Goal: Task Accomplishment & Management: Complete application form

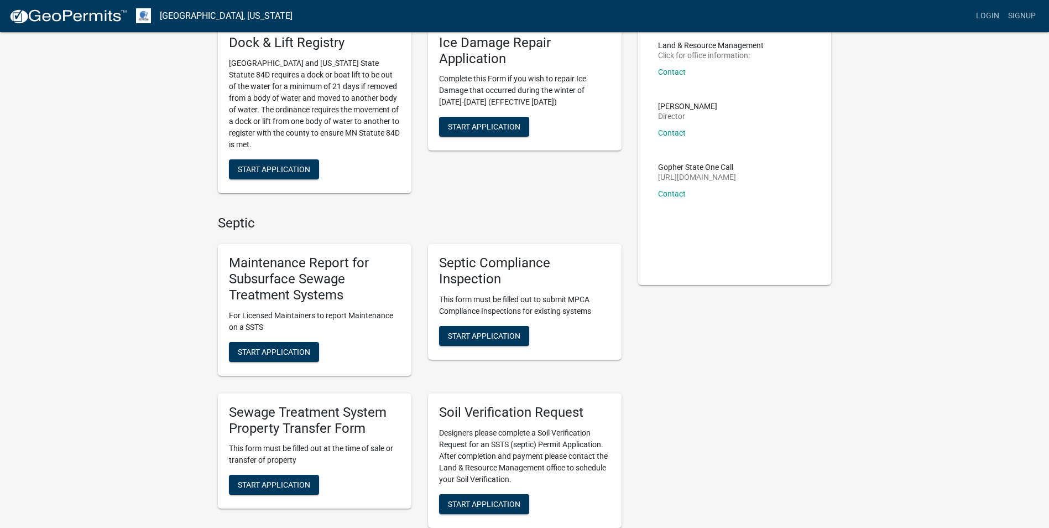
scroll to position [111, 0]
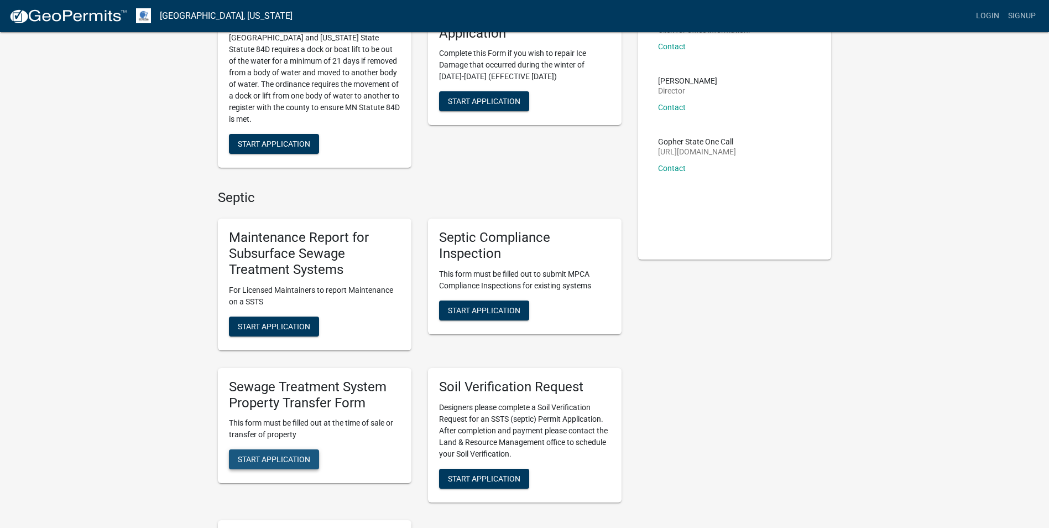
click at [262, 463] on span "Start Application" at bounding box center [274, 459] width 72 height 9
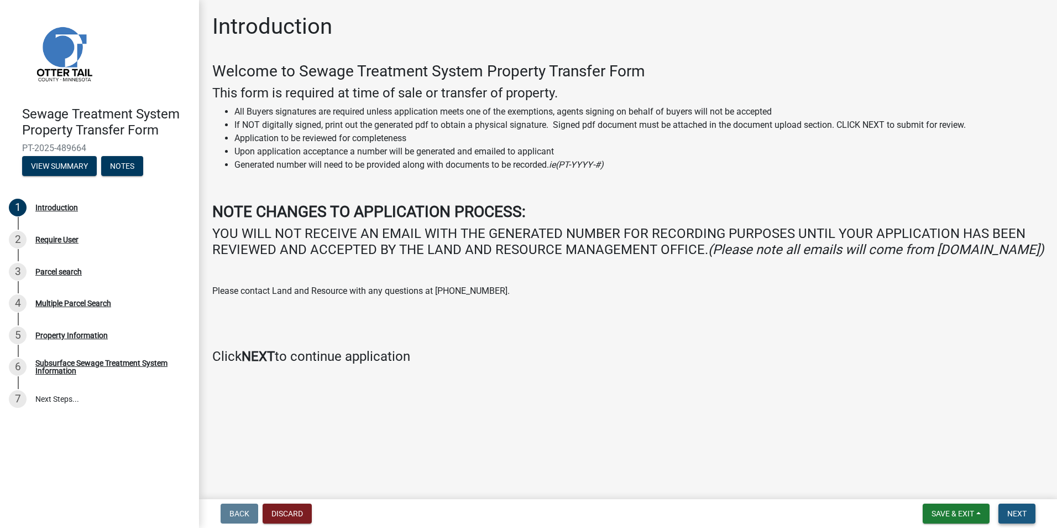
click at [1025, 515] on span "Next" at bounding box center [1016, 513] width 19 height 9
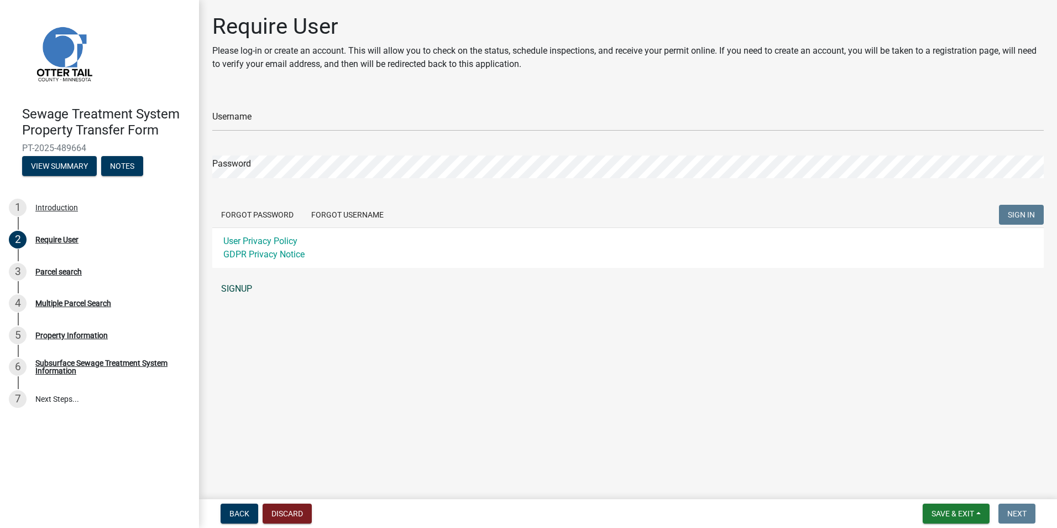
click at [239, 286] on link "SIGNUP" at bounding box center [628, 289] width 832 height 22
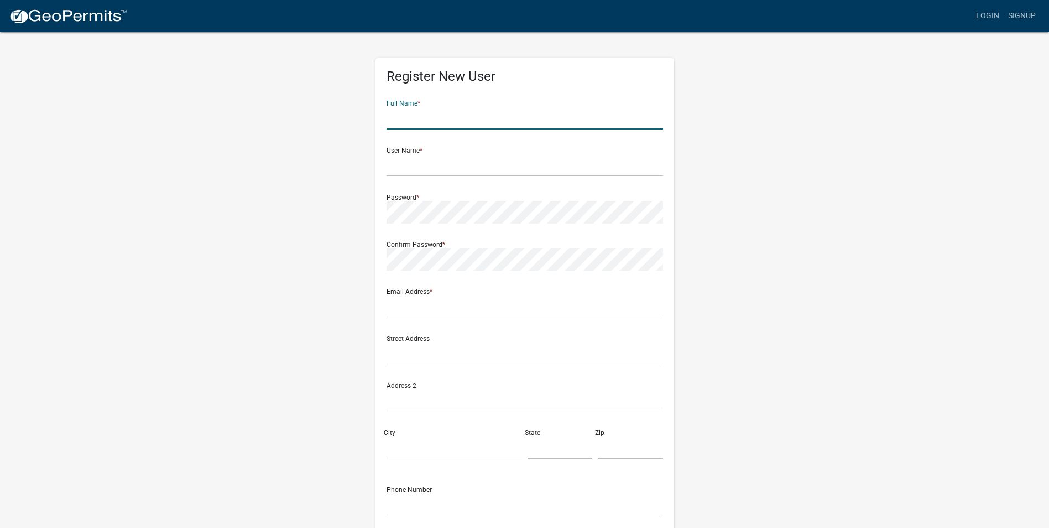
click at [474, 113] on input "text" at bounding box center [525, 118] width 276 height 23
type input "[PERSON_NAME]"
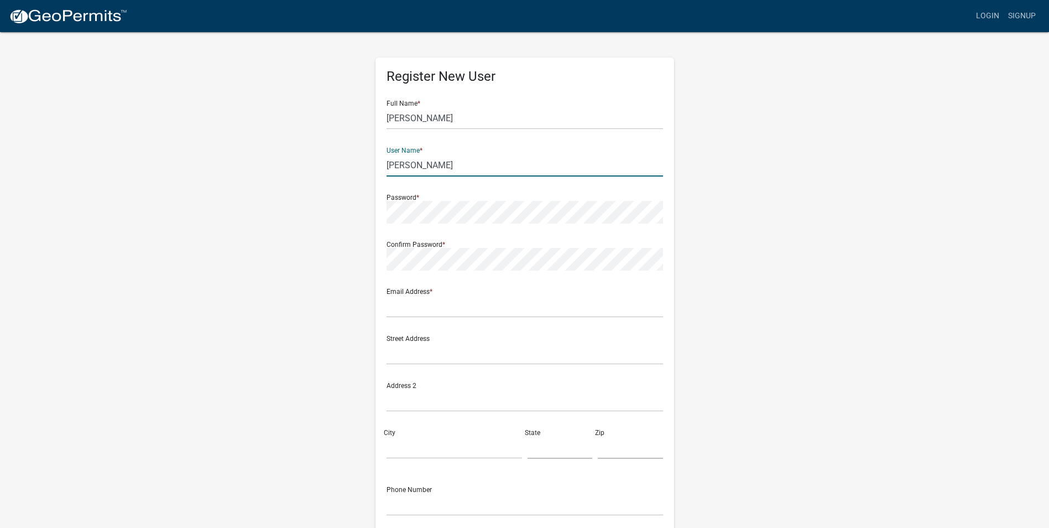
type input "adammichaelson"
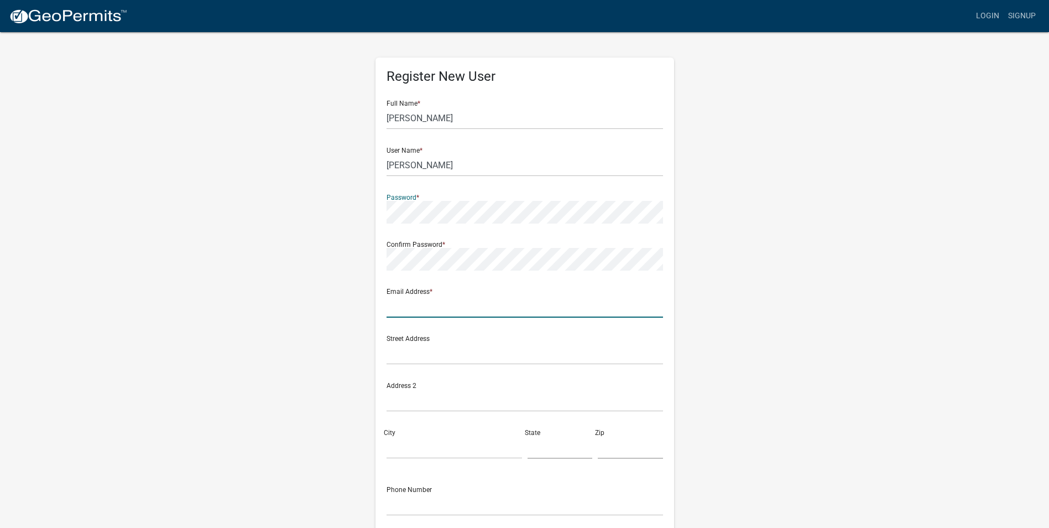
click at [456, 307] on input "text" at bounding box center [525, 306] width 276 height 23
type input "[EMAIL_ADDRESS][DOMAIN_NAME]"
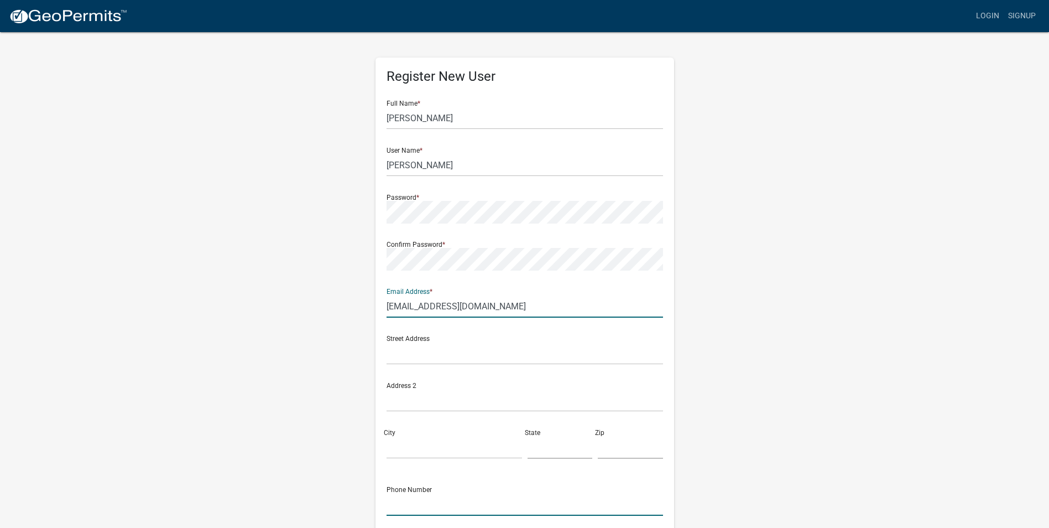
type input "3202605902"
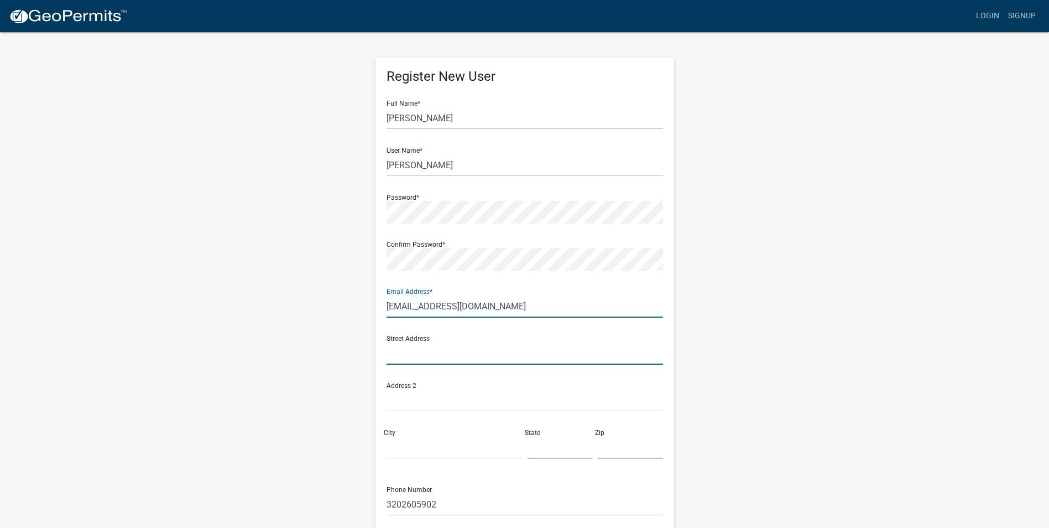
click at [451, 355] on input "text" at bounding box center [525, 353] width 276 height 23
type input "516 [PERSON_NAME] ln"
type input "Saint [PERSON_NAME]"
type input "MN"
type input "56374"
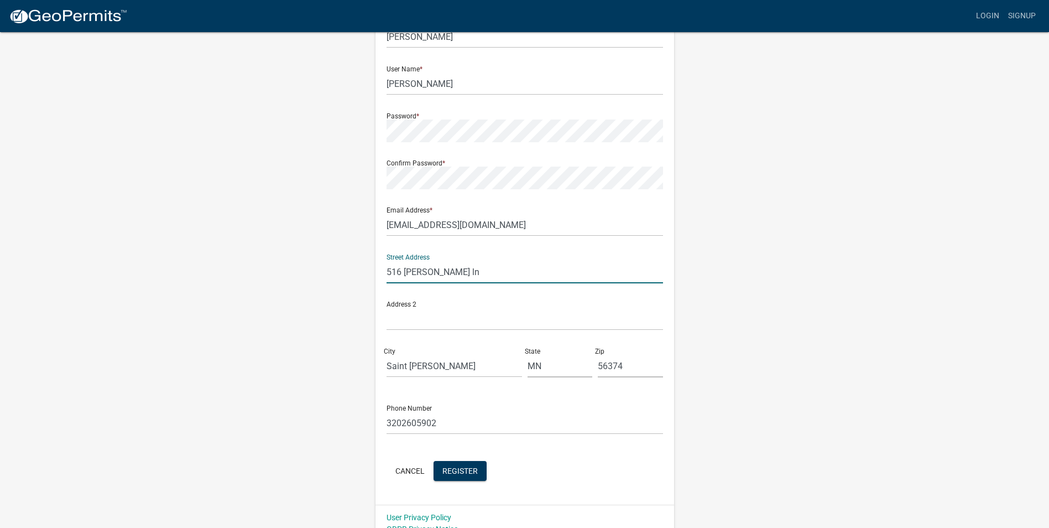
scroll to position [95, 0]
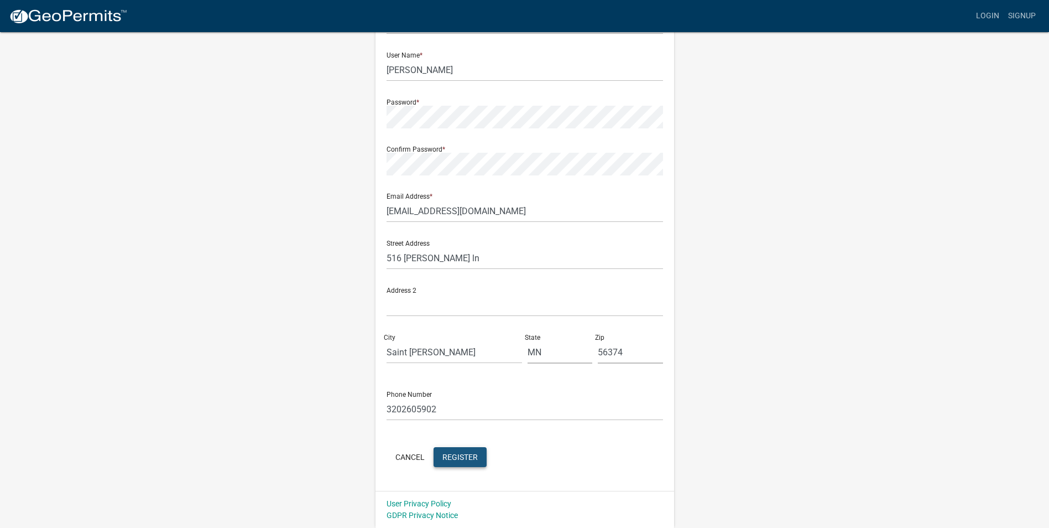
click at [452, 457] on span "Register" at bounding box center [459, 456] width 35 height 9
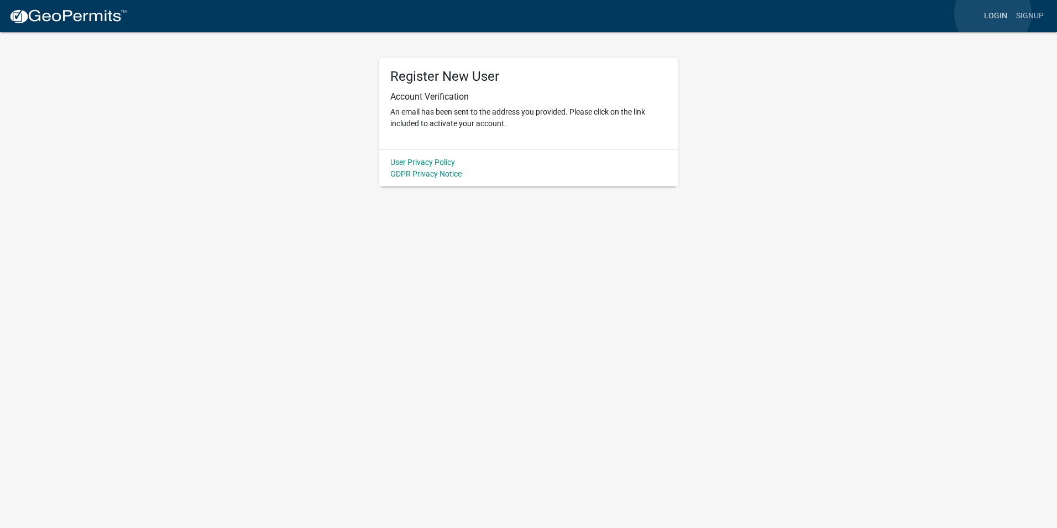
click at [993, 13] on link "Login" at bounding box center [996, 16] width 32 height 21
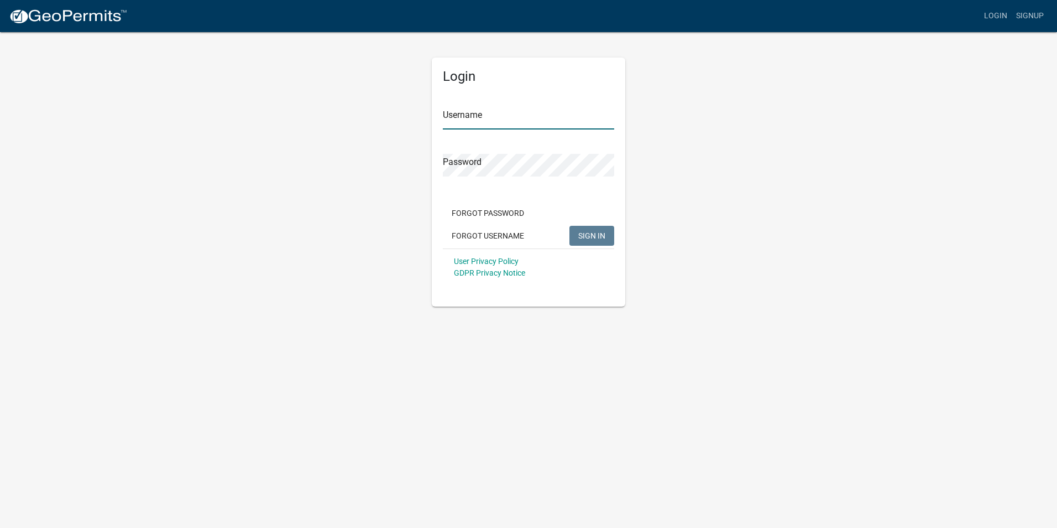
click at [531, 113] on input "Username" at bounding box center [528, 118] width 171 height 23
type input "adammichaelson"
click at [570, 226] on button "SIGN IN" at bounding box center [592, 236] width 45 height 20
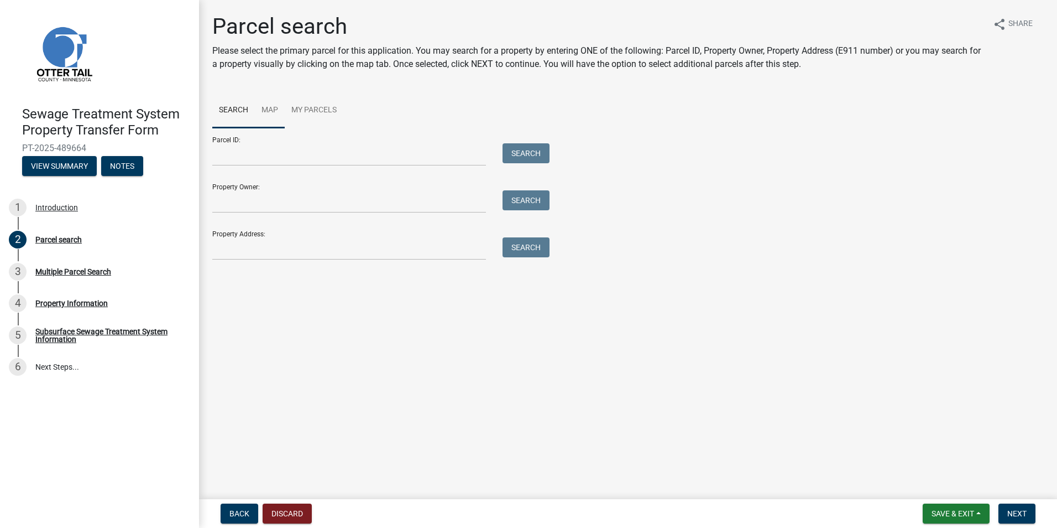
click at [270, 106] on link "Map" at bounding box center [270, 110] width 30 height 35
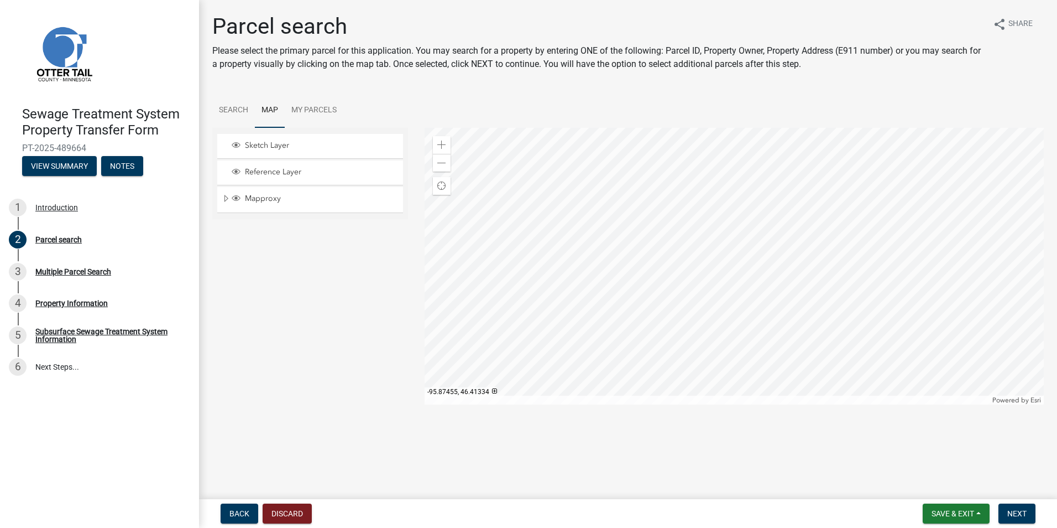
click at [641, 263] on div at bounding box center [735, 266] width 620 height 276
click at [617, 288] on div at bounding box center [735, 266] width 620 height 276
click at [613, 207] on div at bounding box center [735, 266] width 620 height 276
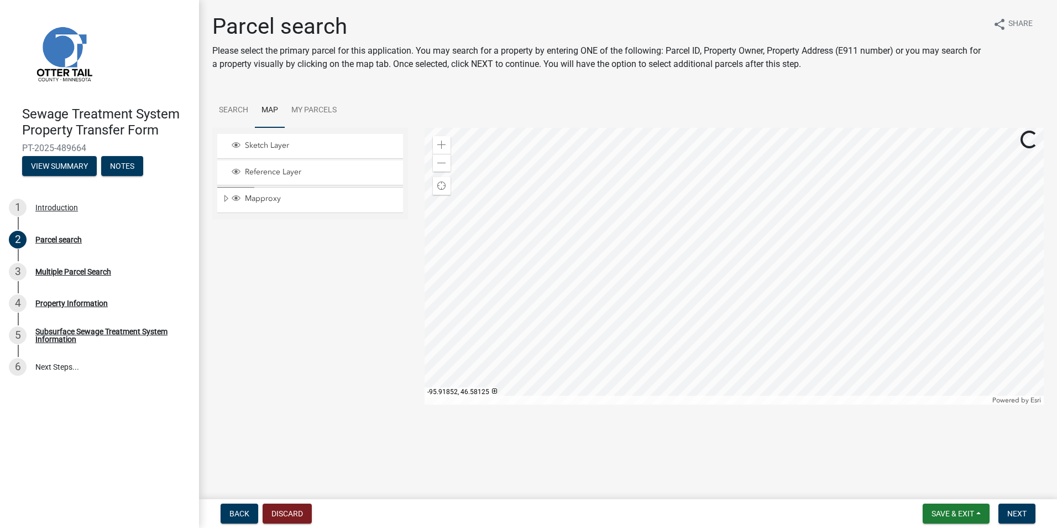
click at [625, 206] on div at bounding box center [735, 266] width 620 height 276
click at [634, 203] on div at bounding box center [735, 266] width 620 height 276
click at [639, 238] on div at bounding box center [735, 266] width 620 height 276
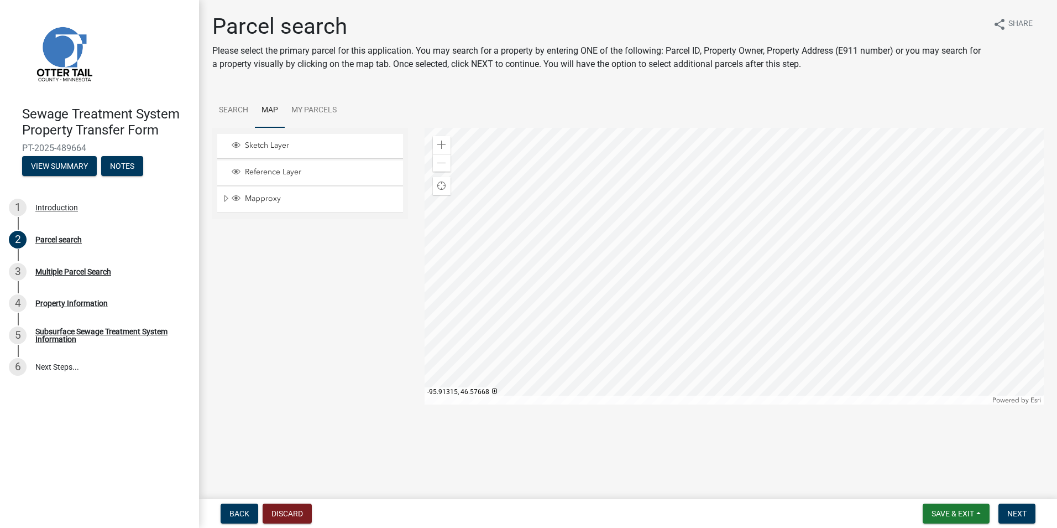
click at [639, 238] on div at bounding box center [735, 266] width 620 height 276
click at [655, 245] on div at bounding box center [735, 266] width 620 height 276
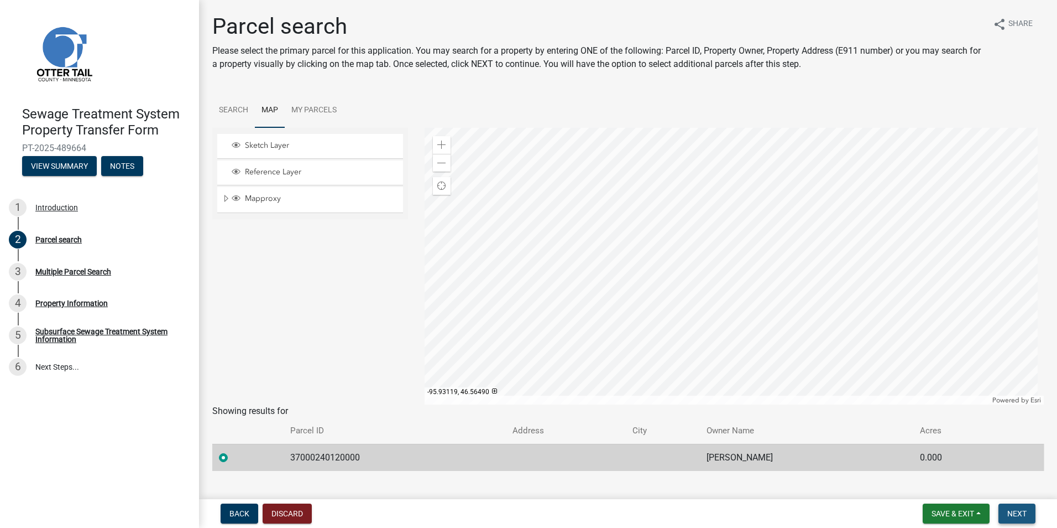
click at [1017, 511] on span "Next" at bounding box center [1016, 513] width 19 height 9
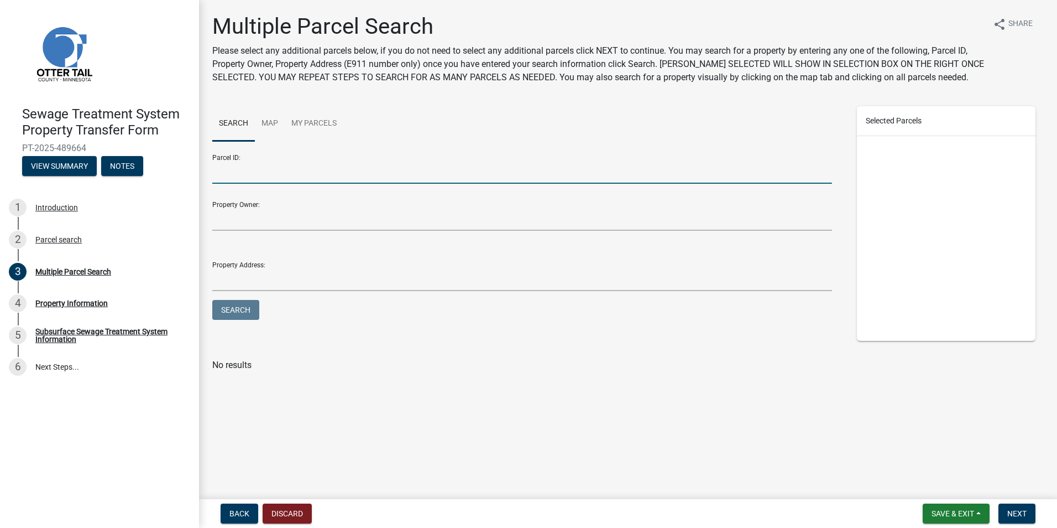
click at [273, 169] on input "Parcel ID:" at bounding box center [522, 172] width 620 height 23
click at [267, 118] on link "Map" at bounding box center [270, 123] width 30 height 35
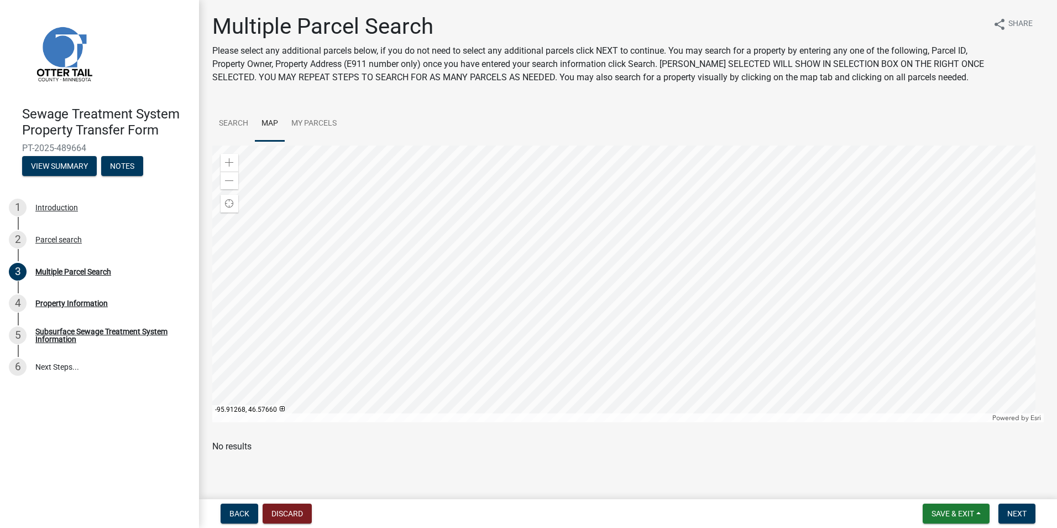
click at [591, 300] on div at bounding box center [628, 283] width 832 height 276
drag, startPoint x: 292, startPoint y: 478, endPoint x: 359, endPoint y: 476, distance: 66.9
click at [359, 476] on td "37000240120000" at bounding box center [395, 479] width 222 height 27
drag, startPoint x: 359, startPoint y: 476, endPoint x: 339, endPoint y: 483, distance: 21.0
copy td "37000240120000"
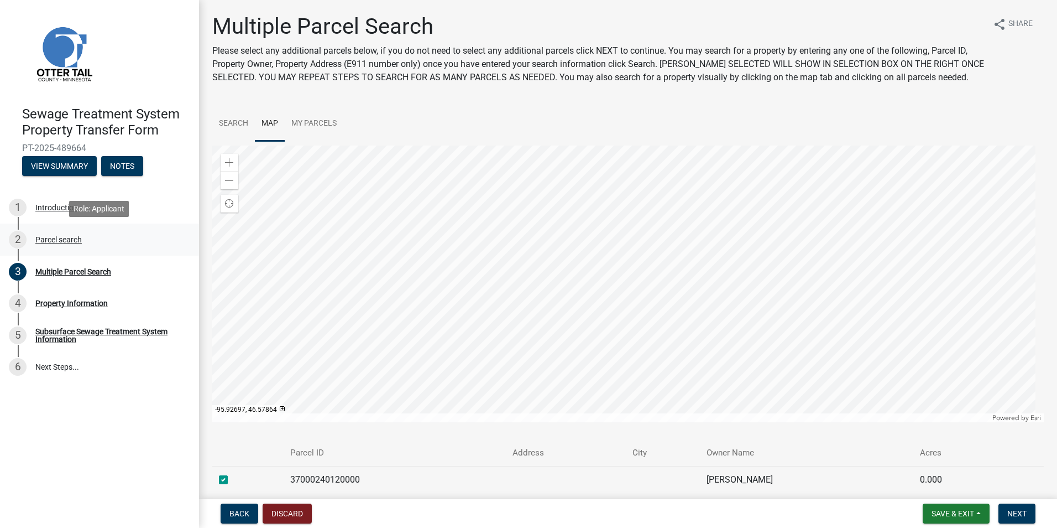
click at [65, 242] on div "Parcel search" at bounding box center [58, 240] width 46 height 8
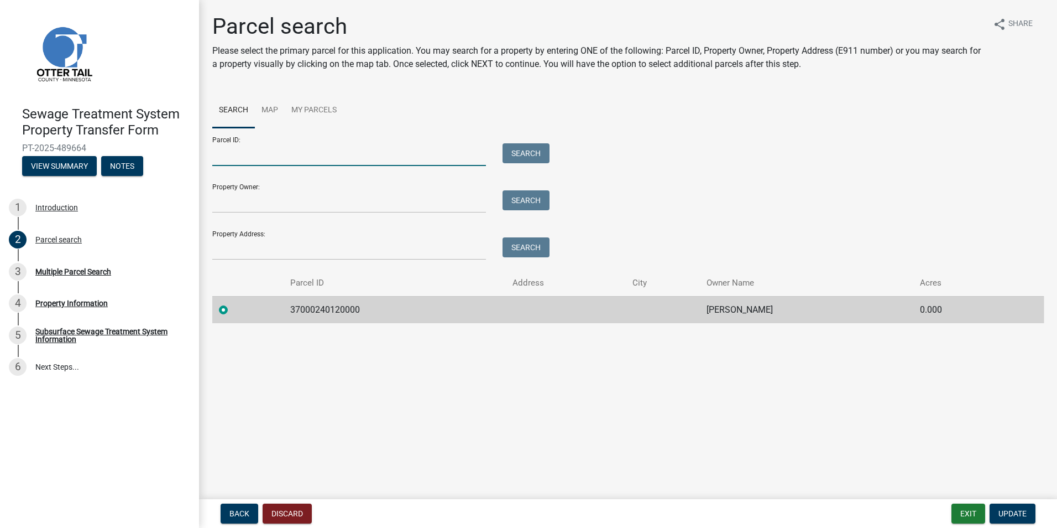
click at [247, 157] on input "Parcel ID:" at bounding box center [349, 154] width 274 height 23
paste input "37000240120000"
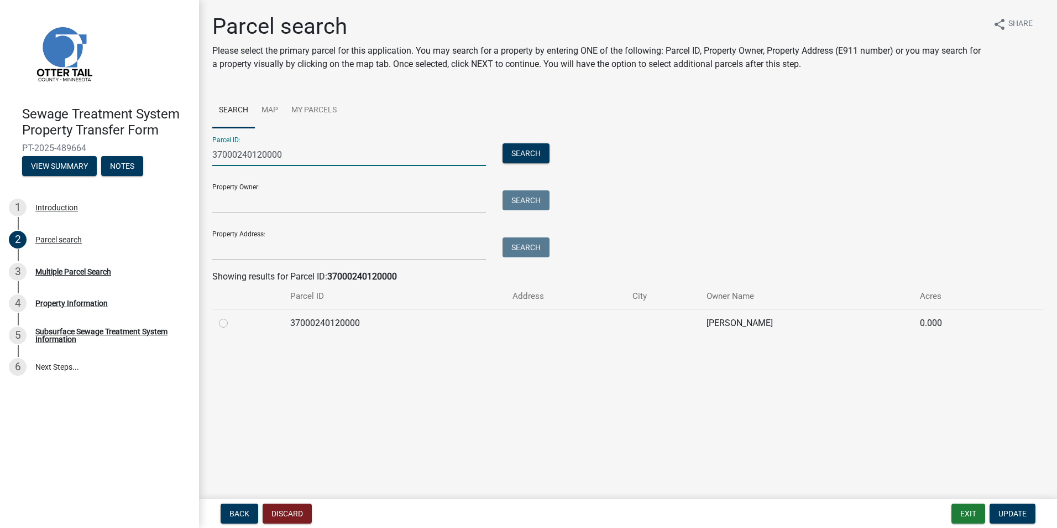
type input "37000240120000"
click at [232, 316] on label at bounding box center [232, 316] width 0 height 0
click at [232, 323] on input "radio" at bounding box center [235, 319] width 7 height 7
radio input "true"
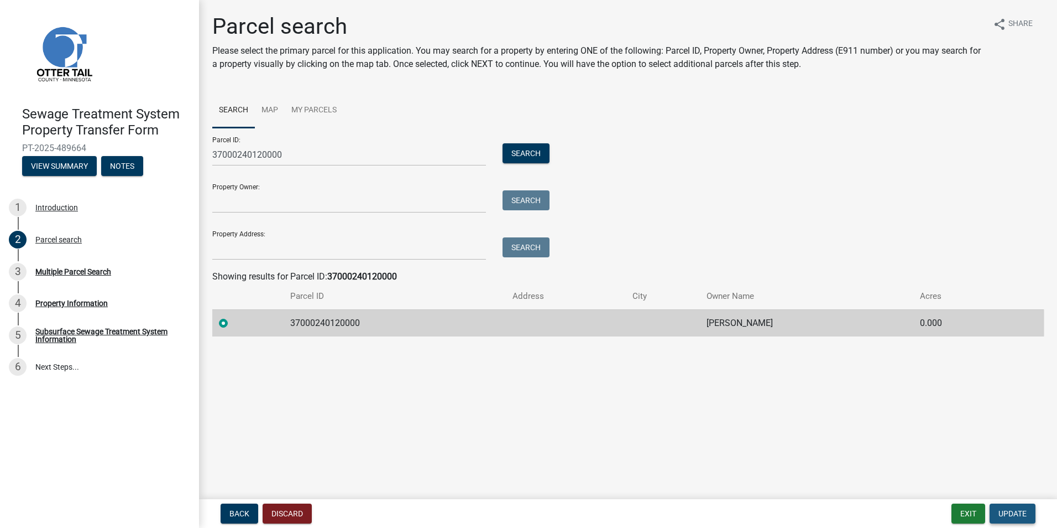
click at [1011, 517] on span "Update" at bounding box center [1013, 513] width 28 height 9
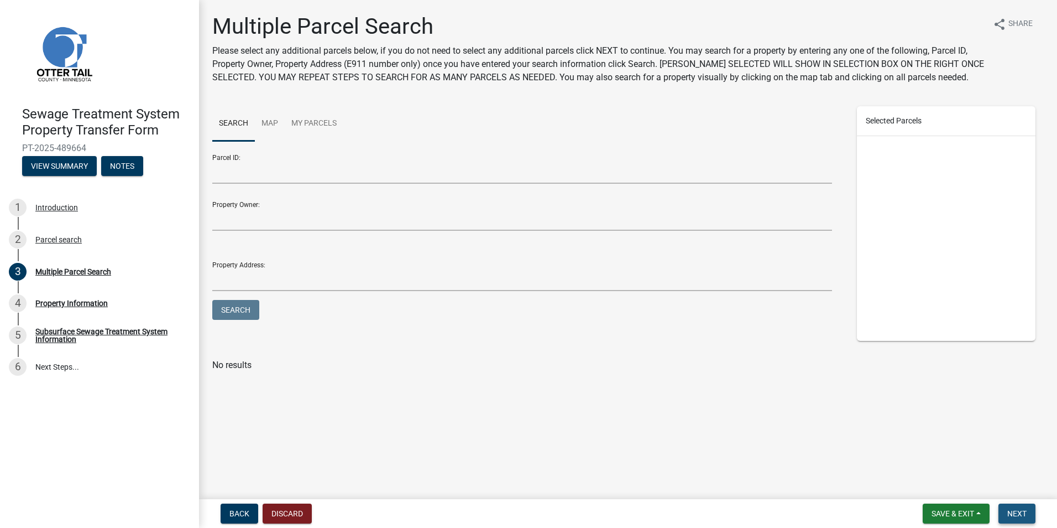
click at [1014, 509] on span "Next" at bounding box center [1016, 513] width 19 height 9
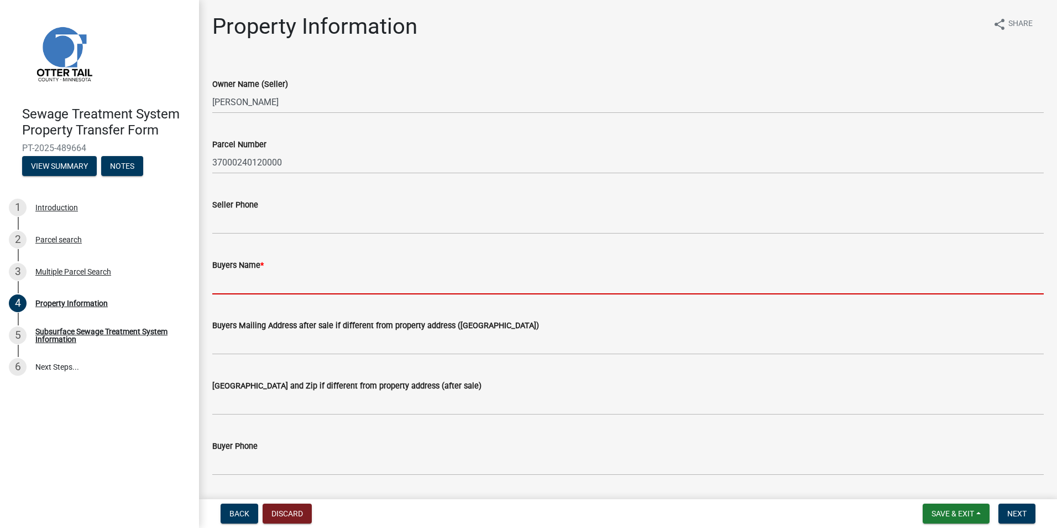
click at [265, 281] on input "Buyers Name *" at bounding box center [628, 283] width 832 height 23
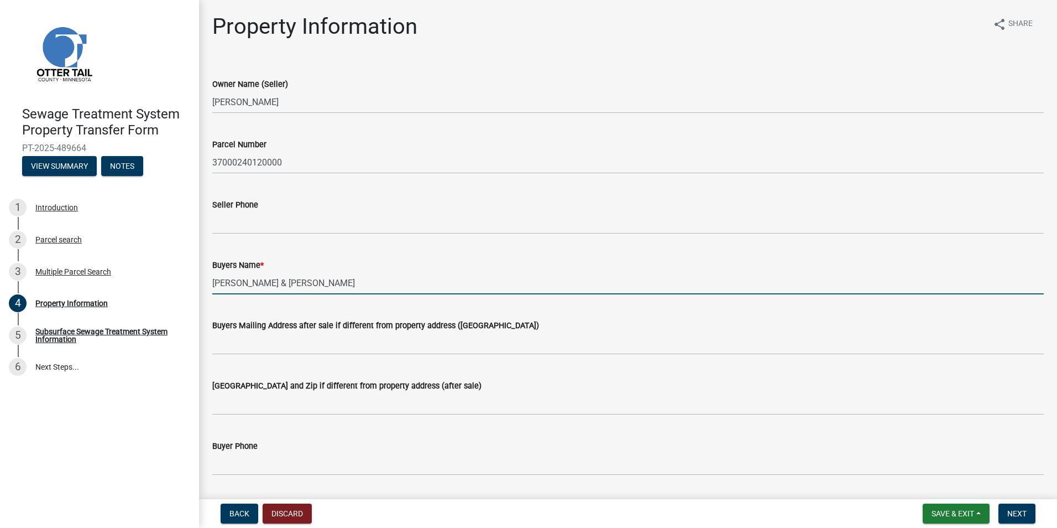
type input "[PERSON_NAME] & [PERSON_NAME]"
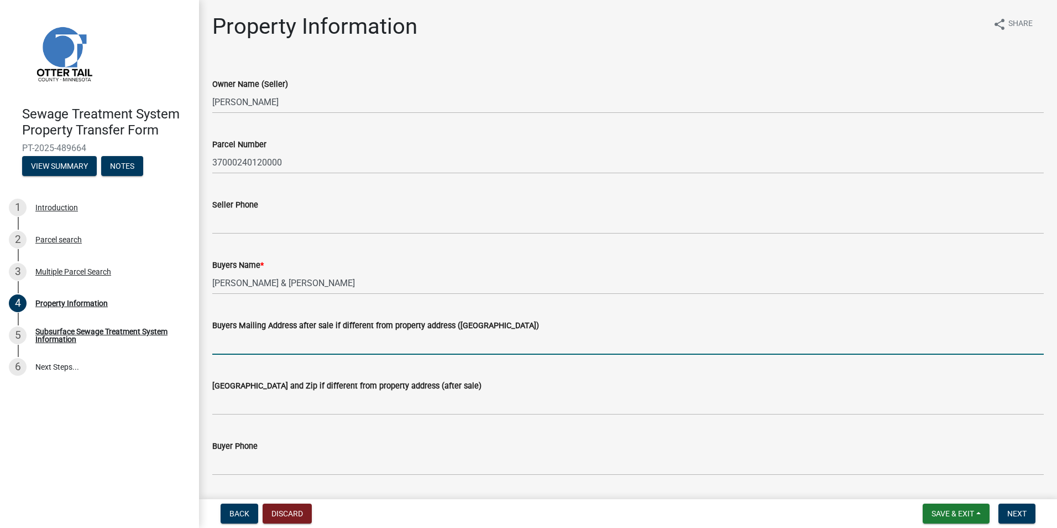
click at [294, 347] on input "Buyers Mailing Address after sale if different from property address ([GEOGRAPH…" at bounding box center [628, 343] width 832 height 23
type input "[STREET_ADDRESS][PERSON_NAME]"
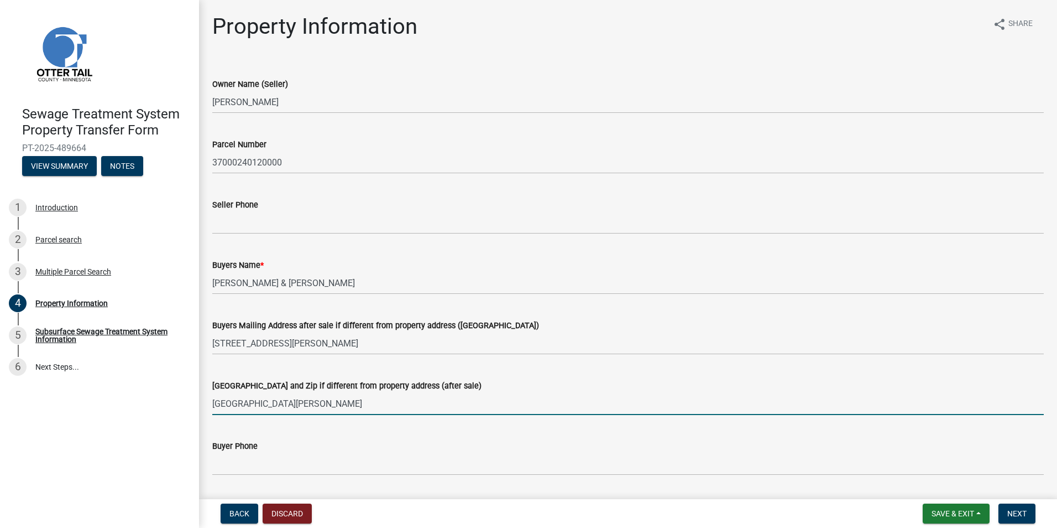
type input "[GEOGRAPHIC_DATA][PERSON_NAME]"
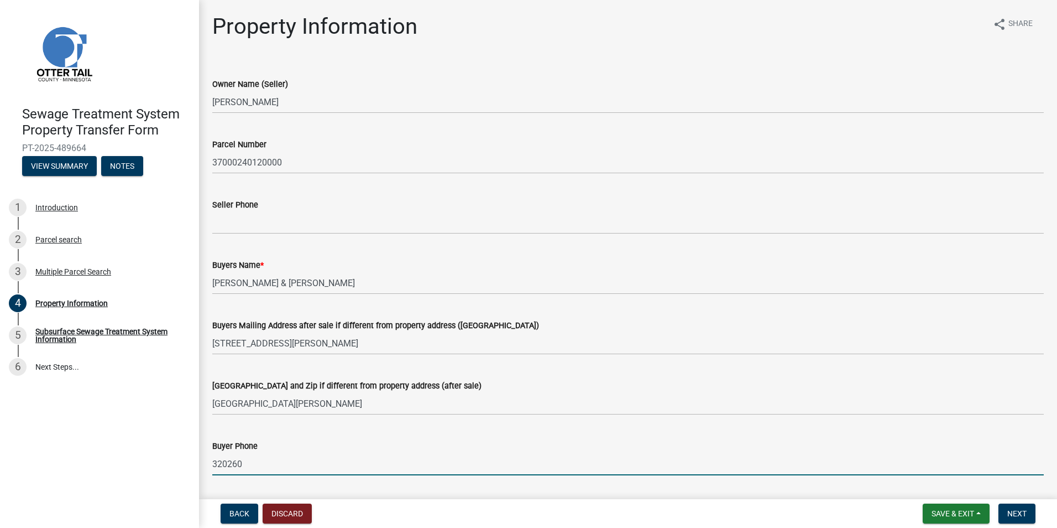
type input "3202605902"
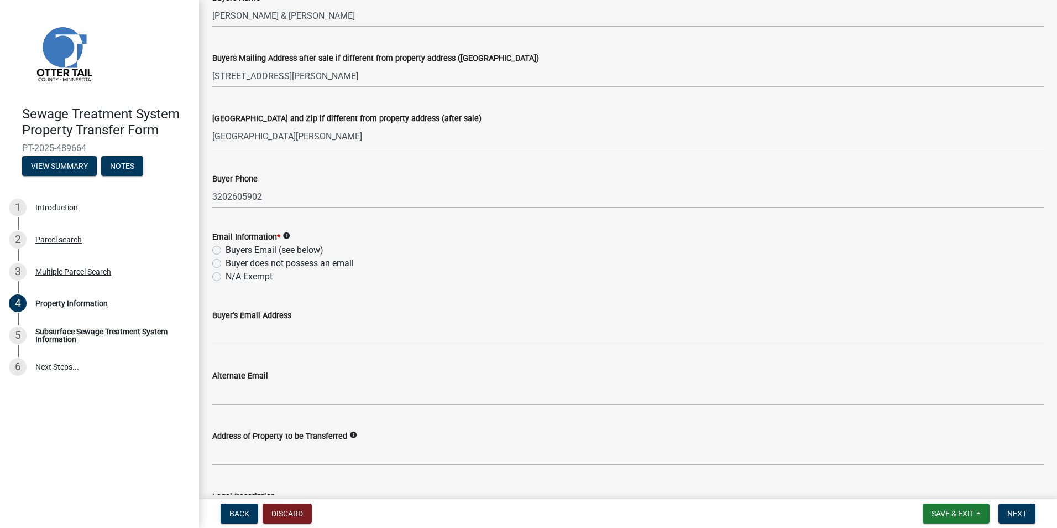
click at [226, 249] on label "Buyers Email (see below)" at bounding box center [275, 249] width 98 height 13
click at [226, 249] on input "Buyers Email (see below)" at bounding box center [229, 246] width 7 height 7
radio input "true"
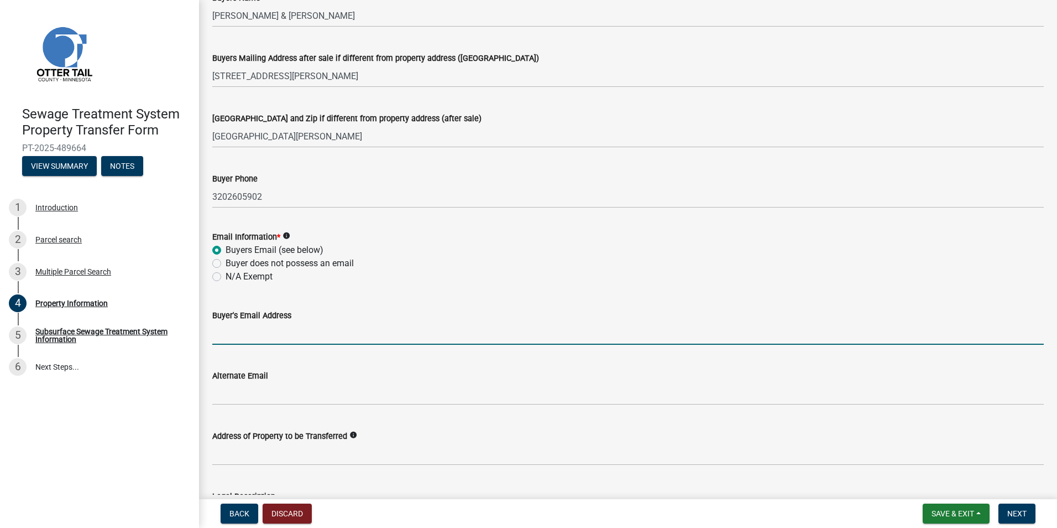
click at [293, 326] on input "Buyer's Email Address" at bounding box center [628, 333] width 832 height 23
type input "[EMAIL_ADDRESS][DOMAIN_NAME]"
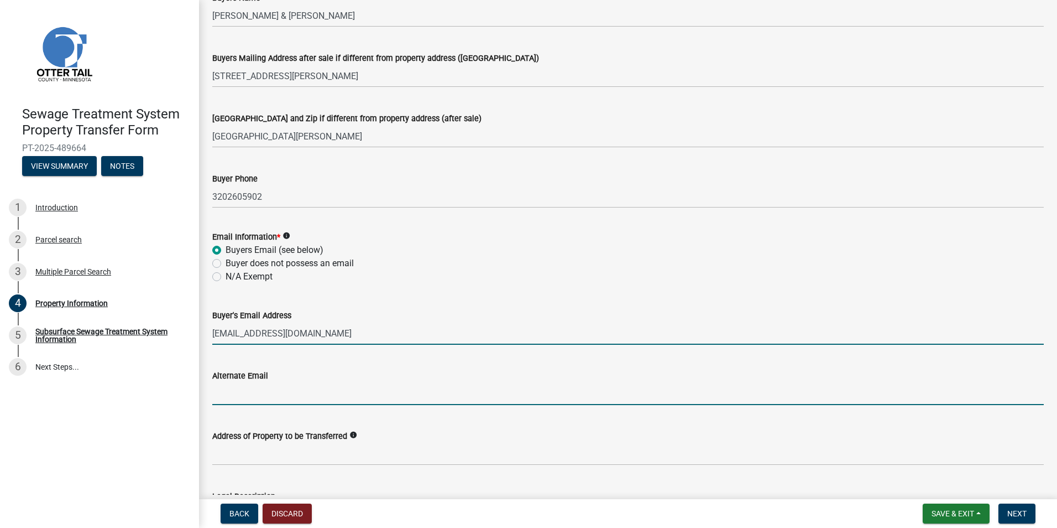
type input "[EMAIL_ADDRESS][DOMAIN_NAME]"
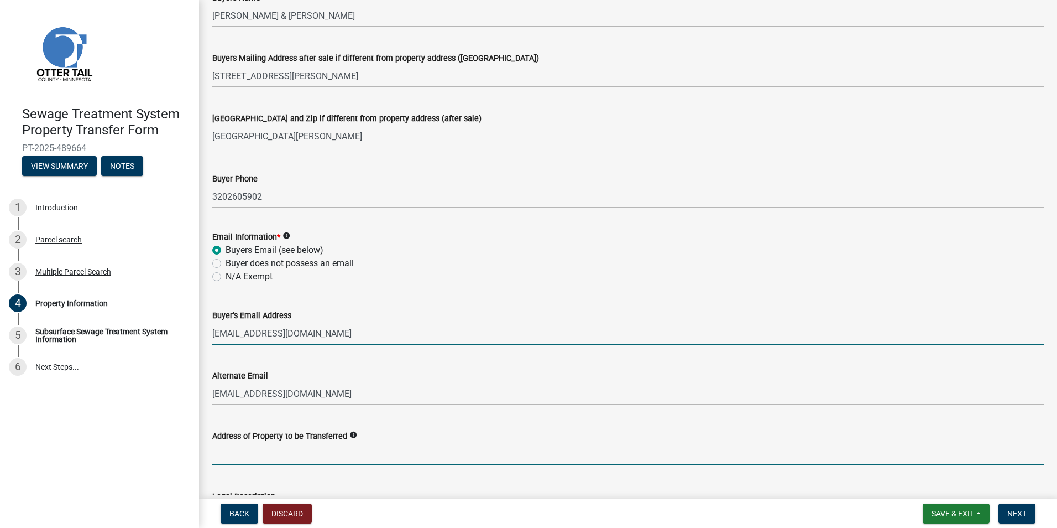
type input "516 [PERSON_NAME] ln"
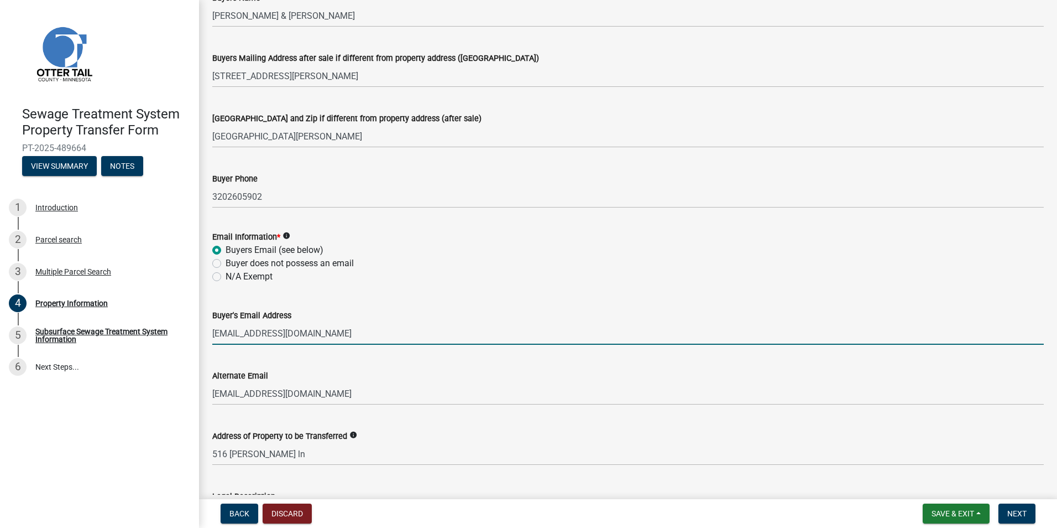
type input "Saint [PERSON_NAME]"
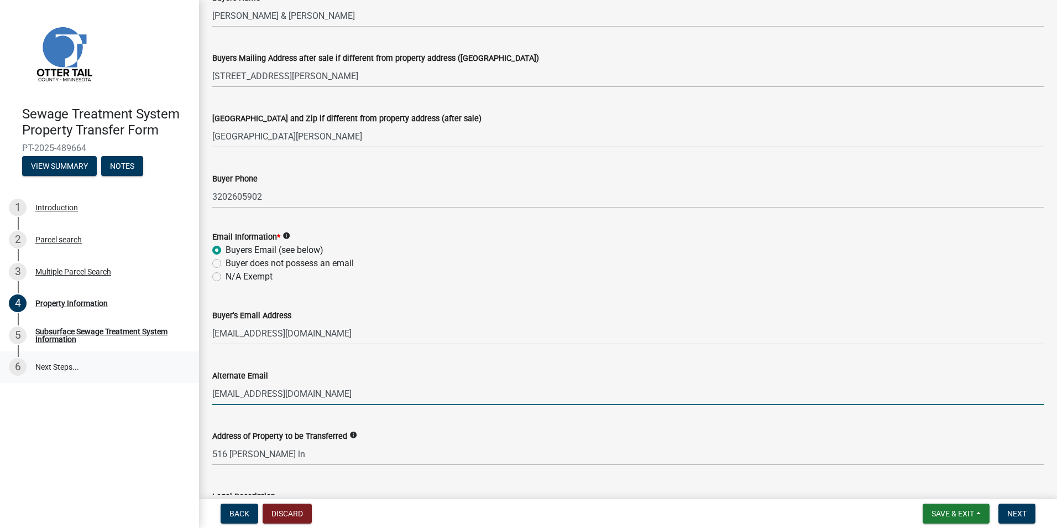
drag, startPoint x: 373, startPoint y: 393, endPoint x: 191, endPoint y: 383, distance: 181.7
click at [191, 383] on div "Sewage Treatment System Property Transfer Form PT-2025-489664 View Summary Note…" at bounding box center [528, 264] width 1057 height 528
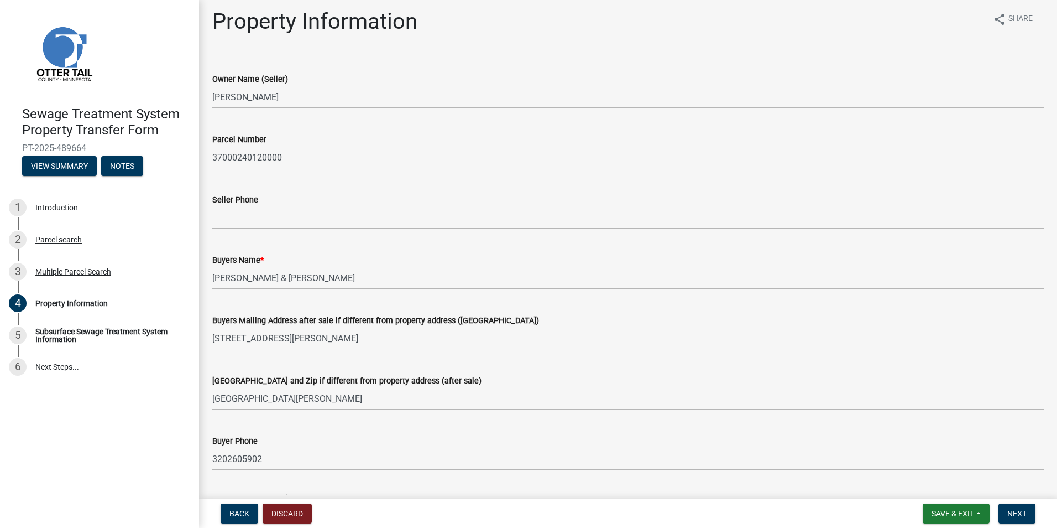
scroll to position [0, 0]
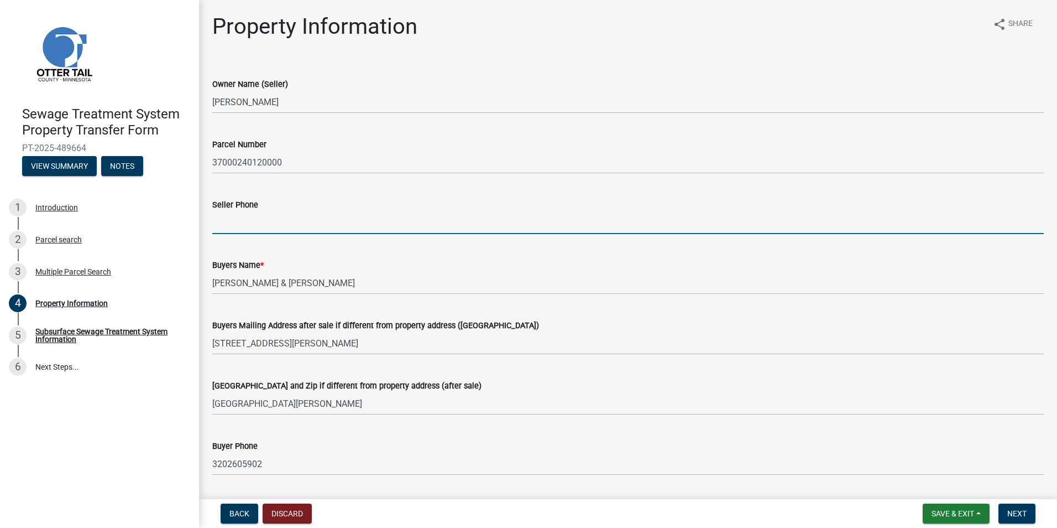
click at [241, 218] on input "Seller Phone" at bounding box center [628, 222] width 832 height 23
type input "6127496401"
click at [180, 380] on link "6 Next Steps..." at bounding box center [99, 367] width 199 height 32
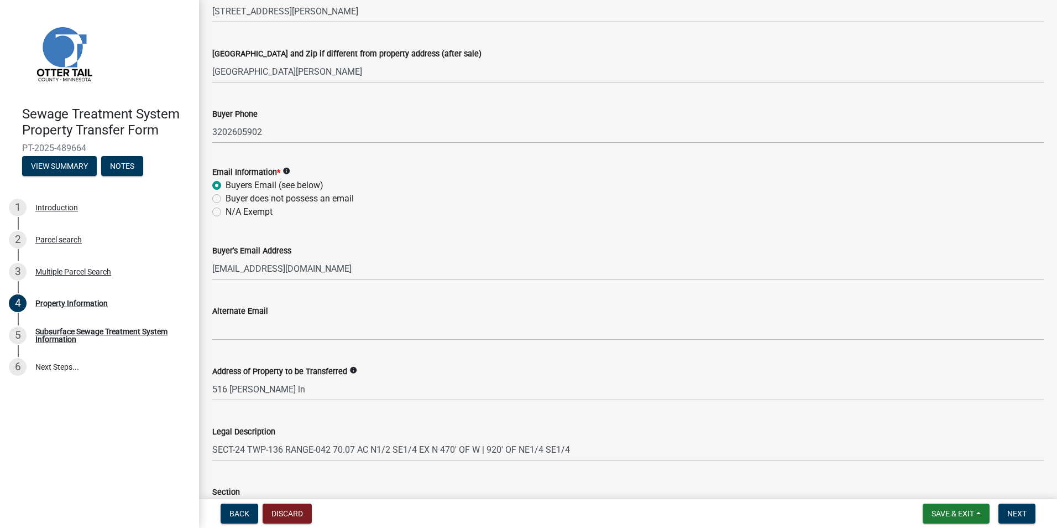
scroll to position [387, 0]
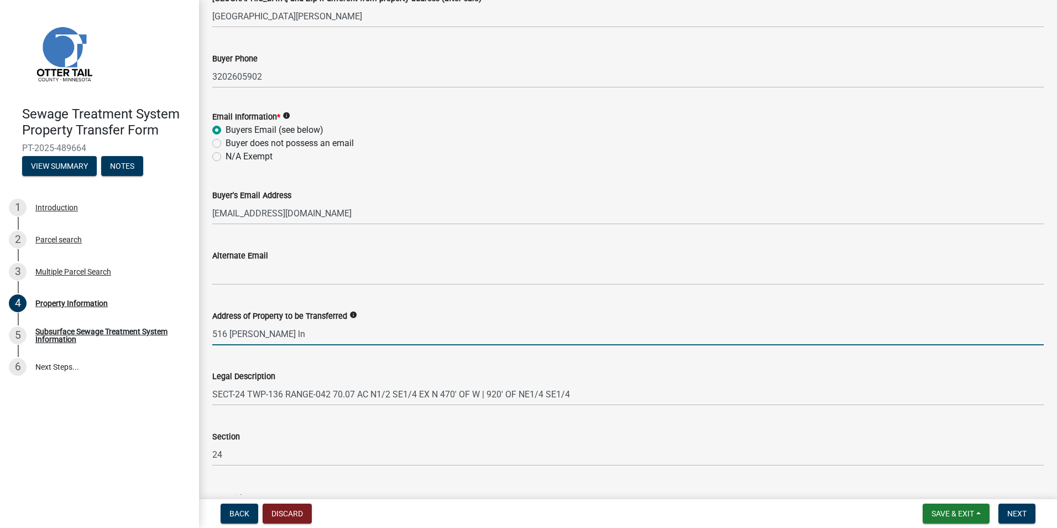
drag, startPoint x: 289, startPoint y: 333, endPoint x: 203, endPoint y: 323, distance: 85.7
click at [203, 323] on div "Property Information share Share Owner Name (Seller) [PERSON_NAME] Parcel Numbe…" at bounding box center [628, 86] width 858 height 920
click at [1021, 517] on span "Next" at bounding box center [1016, 513] width 19 height 9
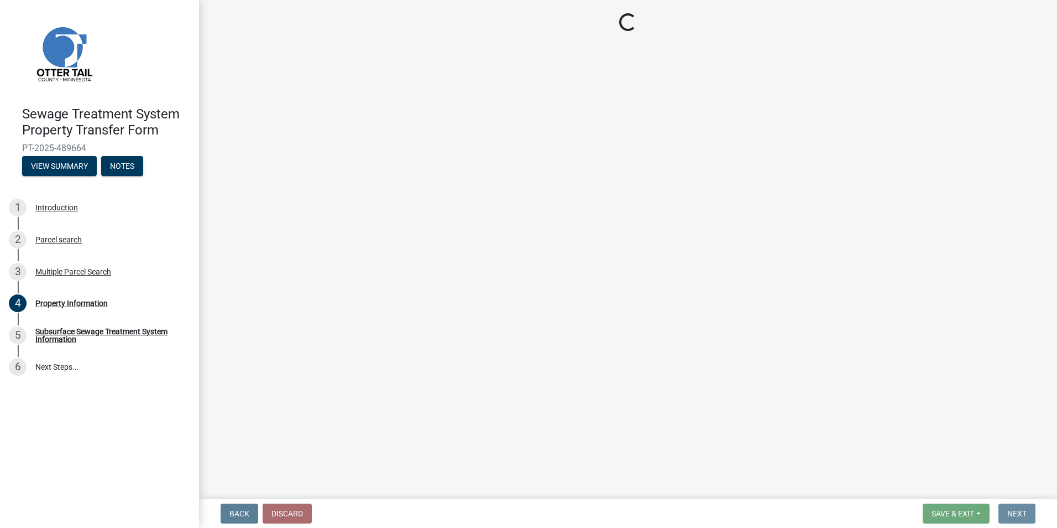
scroll to position [0, 0]
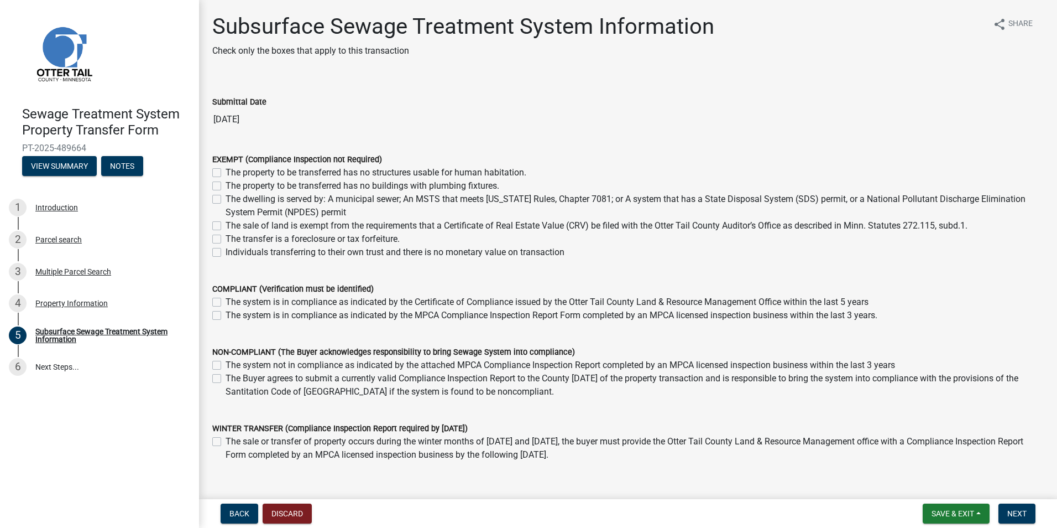
click at [226, 224] on label "The sale of land is exempt from the requirements that a Certificate of Real Est…" at bounding box center [597, 225] width 742 height 13
click at [226, 224] on input "The sale of land is exempt from the requirements that a Certificate of Real Est…" at bounding box center [229, 222] width 7 height 7
checkbox input "true"
checkbox input "false"
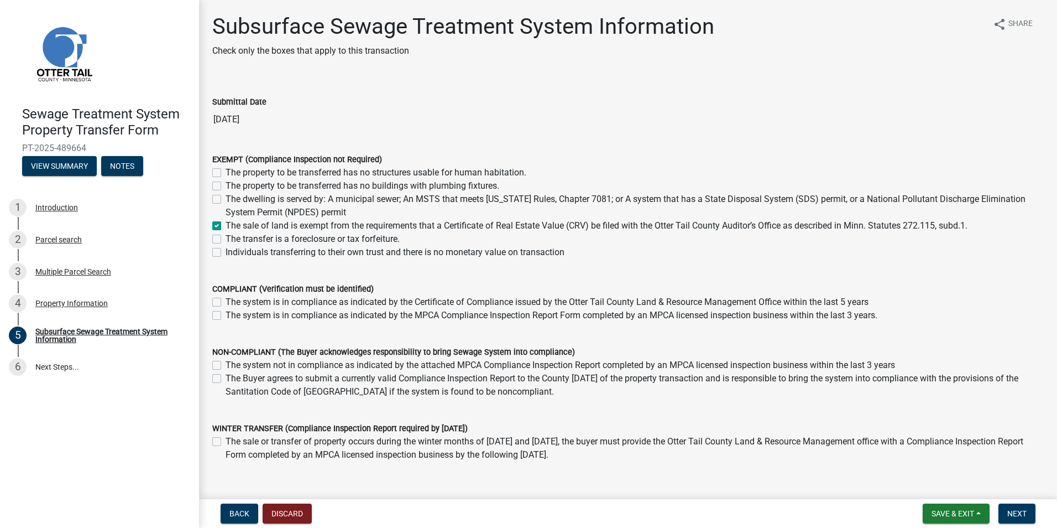
checkbox input "false"
checkbox input "true"
checkbox input "false"
click at [226, 226] on label "The sale of land is exempt from the requirements that a Certificate of Real Est…" at bounding box center [597, 225] width 742 height 13
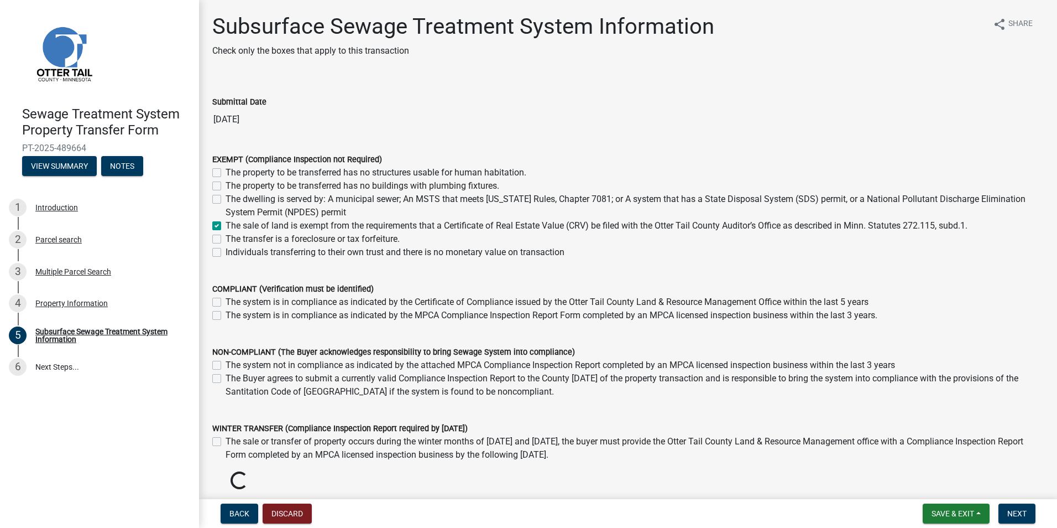
click at [226, 226] on input "The sale of land is exempt from the requirements that a Certificate of Real Est…" at bounding box center [229, 222] width 7 height 7
checkbox input "false"
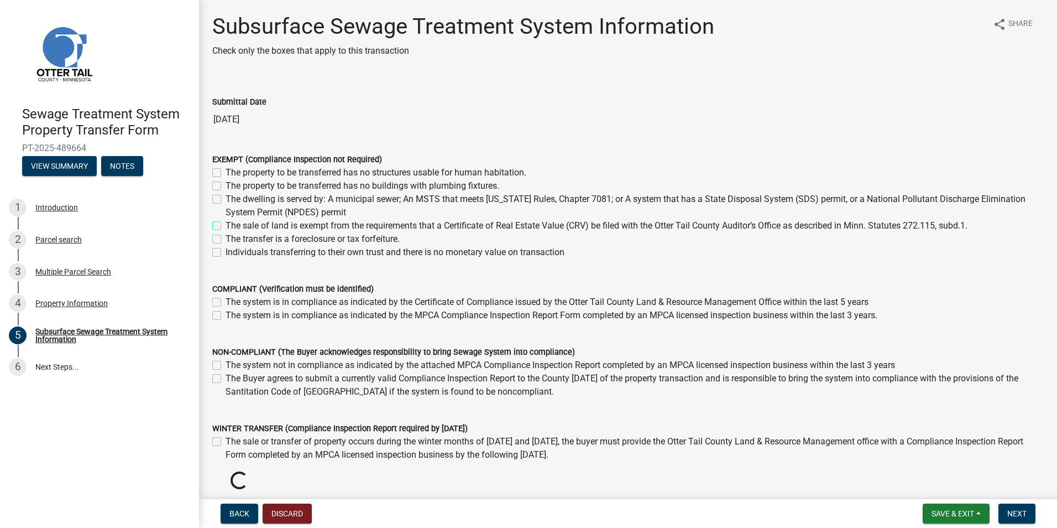
checkbox input "false"
click at [298, 123] on input "[DATE]" at bounding box center [628, 119] width 832 height 22
click at [226, 173] on label "The property to be transferred has no structures usable for human habitation." at bounding box center [376, 172] width 301 height 13
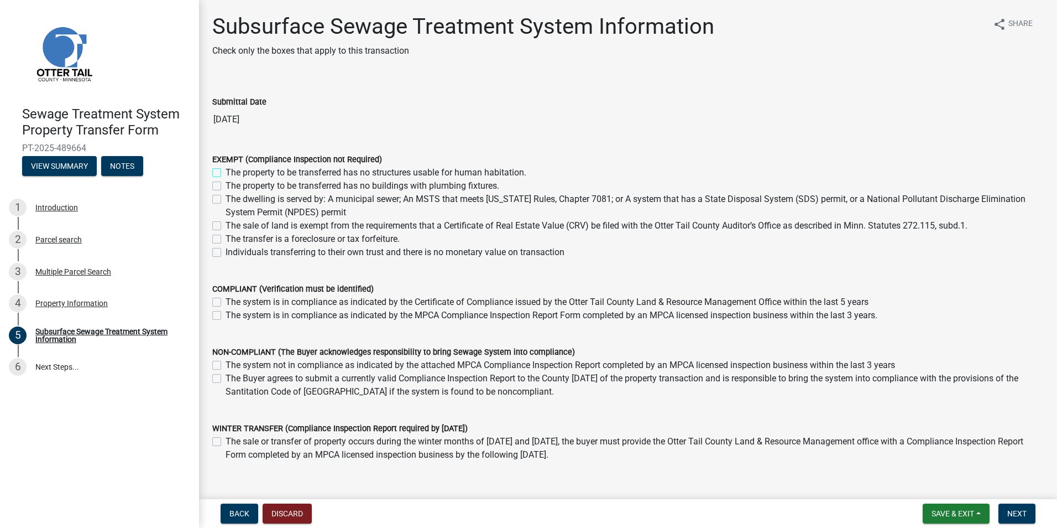
click at [226, 173] on input "The property to be transferred has no structures usable for human habitation." at bounding box center [229, 169] width 7 height 7
checkbox input "true"
checkbox input "false"
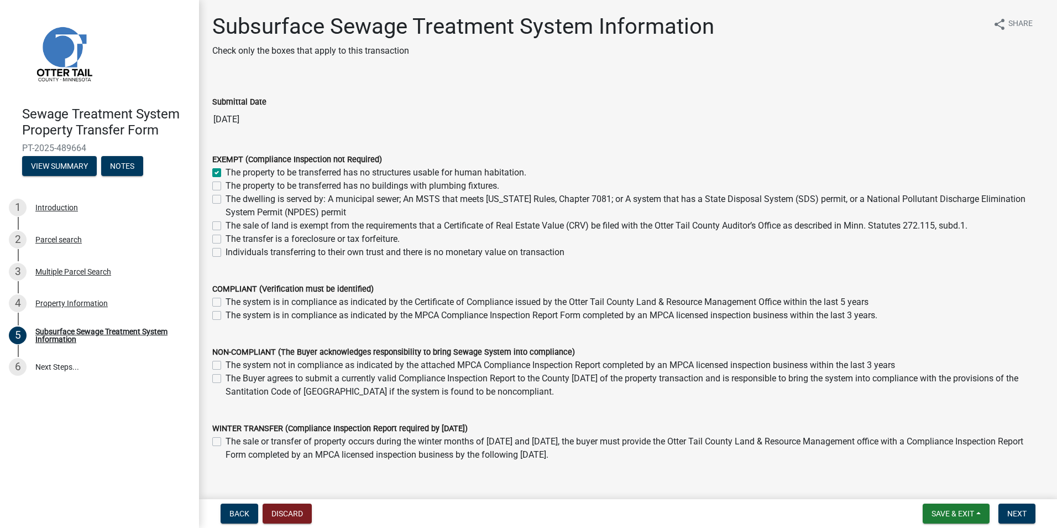
checkbox input "false"
click at [1015, 512] on span "Next" at bounding box center [1016, 513] width 19 height 9
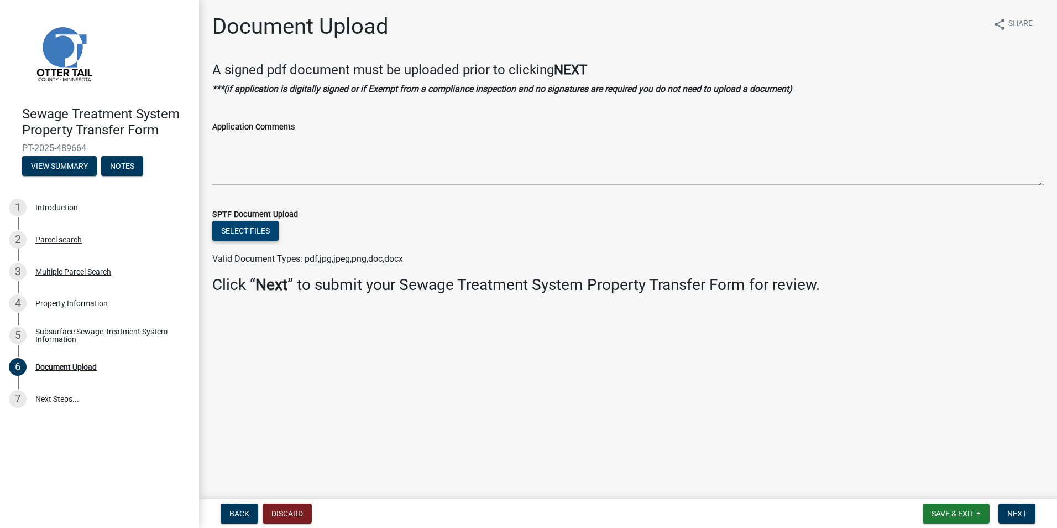
click at [253, 228] on button "Select files" at bounding box center [245, 231] width 66 height 20
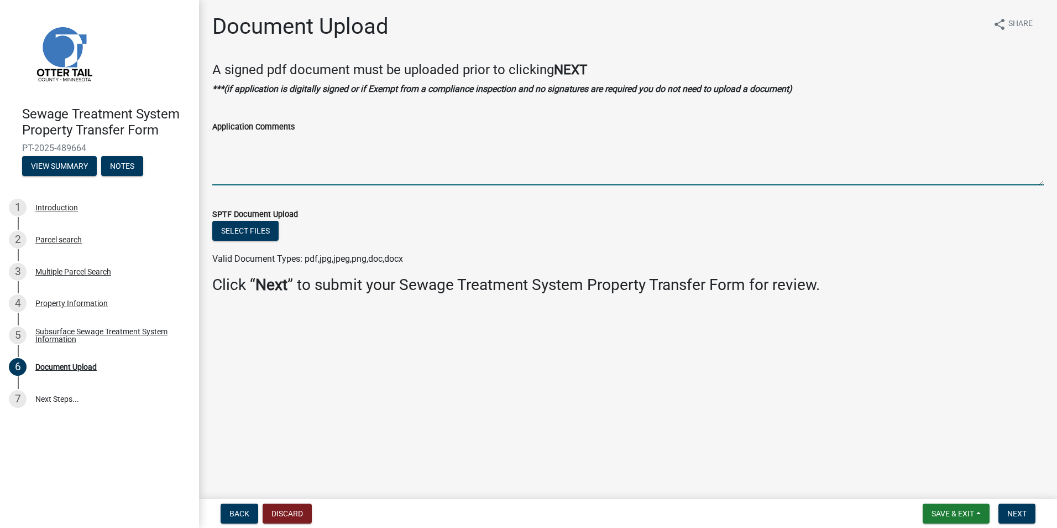
click at [253, 148] on textarea "Application Comments" at bounding box center [628, 159] width 832 height 52
click at [245, 228] on button "Select files" at bounding box center [245, 231] width 66 height 20
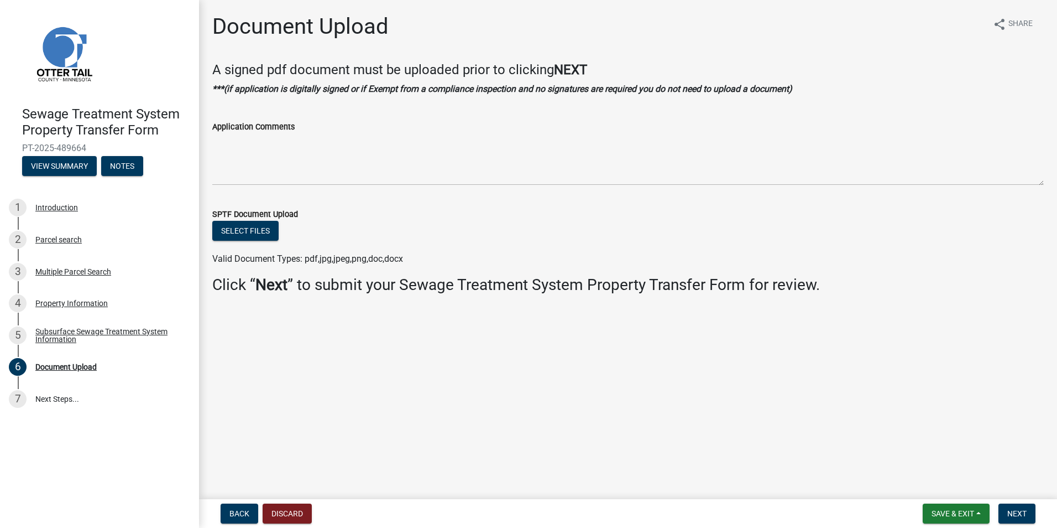
click at [504, 367] on main "Document Upload share Share A signed pdf document must be uploaded prior to cli…" at bounding box center [628, 247] width 858 height 494
click at [61, 168] on button "View Summary" at bounding box center [59, 166] width 75 height 20
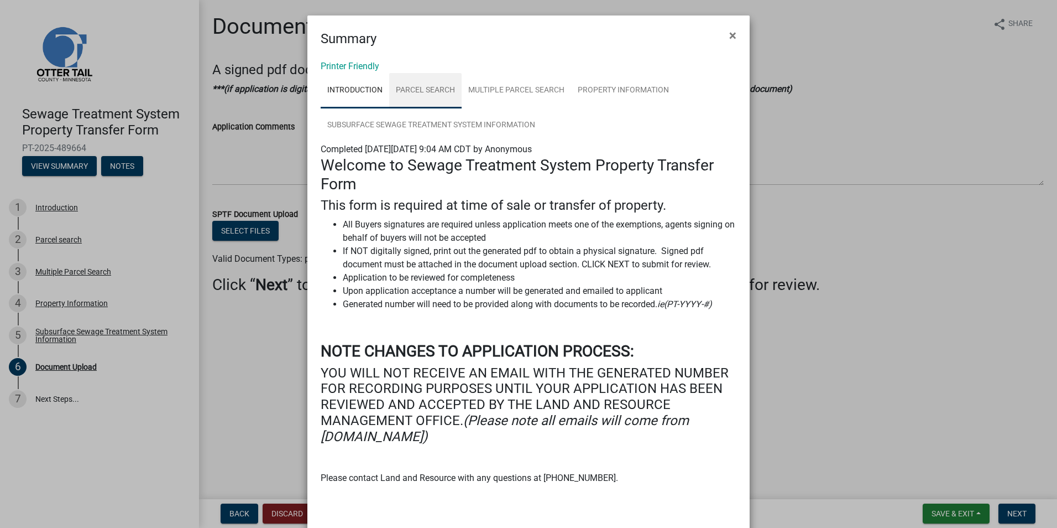
click at [415, 88] on link "Parcel search" at bounding box center [425, 90] width 72 height 35
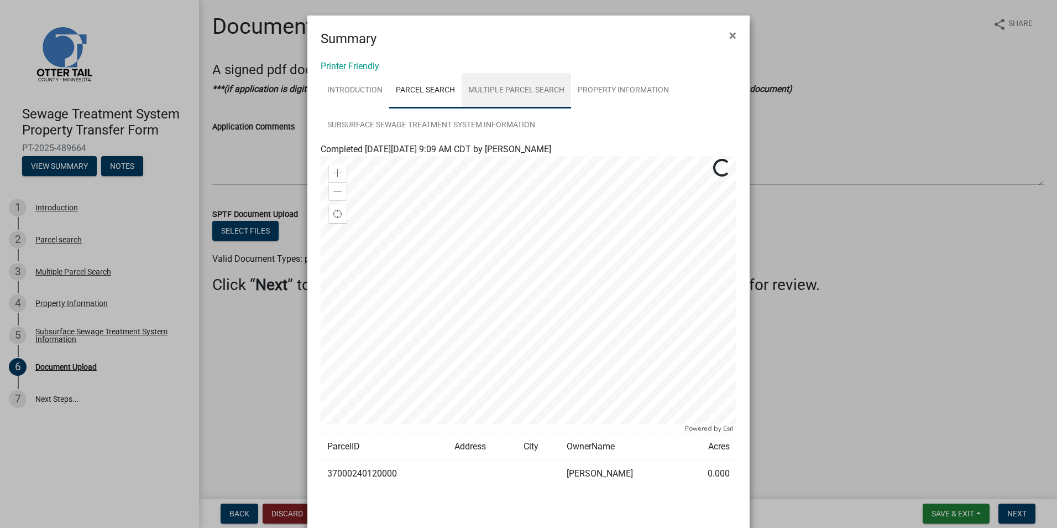
click at [507, 91] on link "Multiple Parcel Search" at bounding box center [516, 90] width 109 height 35
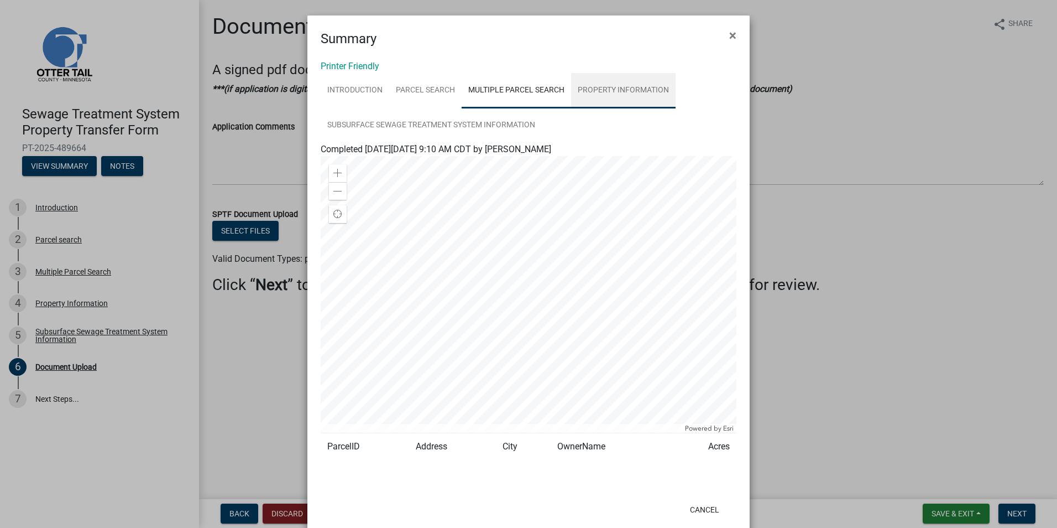
click at [593, 90] on link "Property Information" at bounding box center [623, 90] width 105 height 35
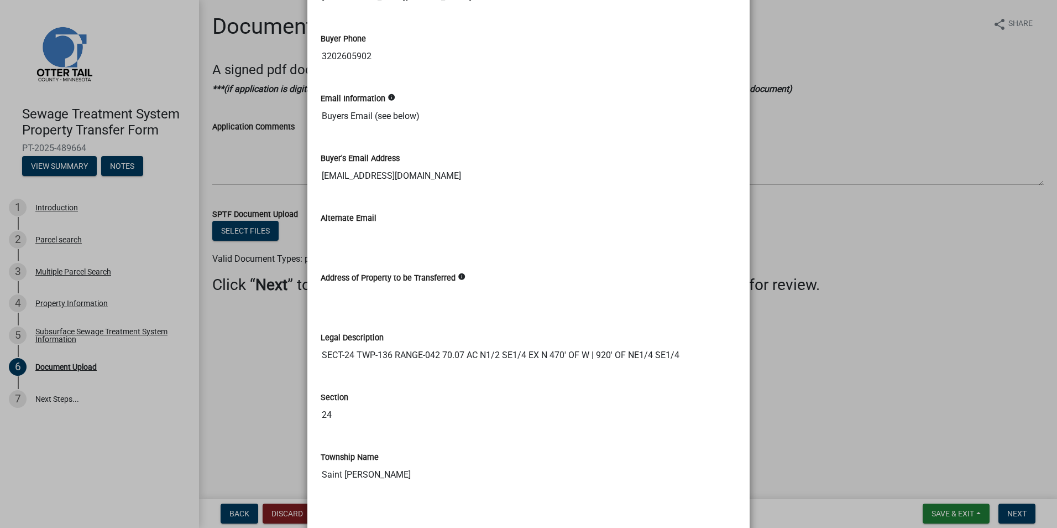
scroll to position [547, 0]
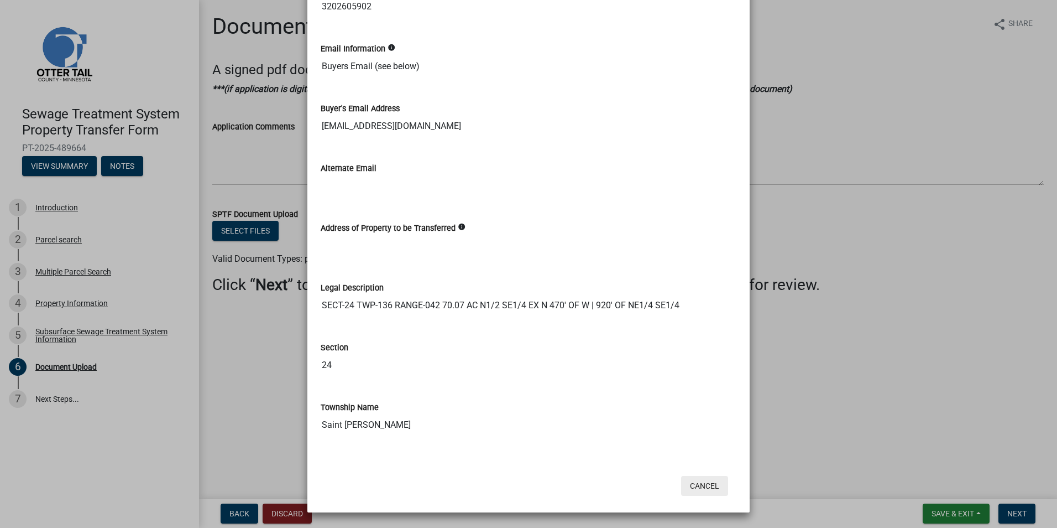
click at [696, 484] on button "Cancel" at bounding box center [704, 486] width 47 height 20
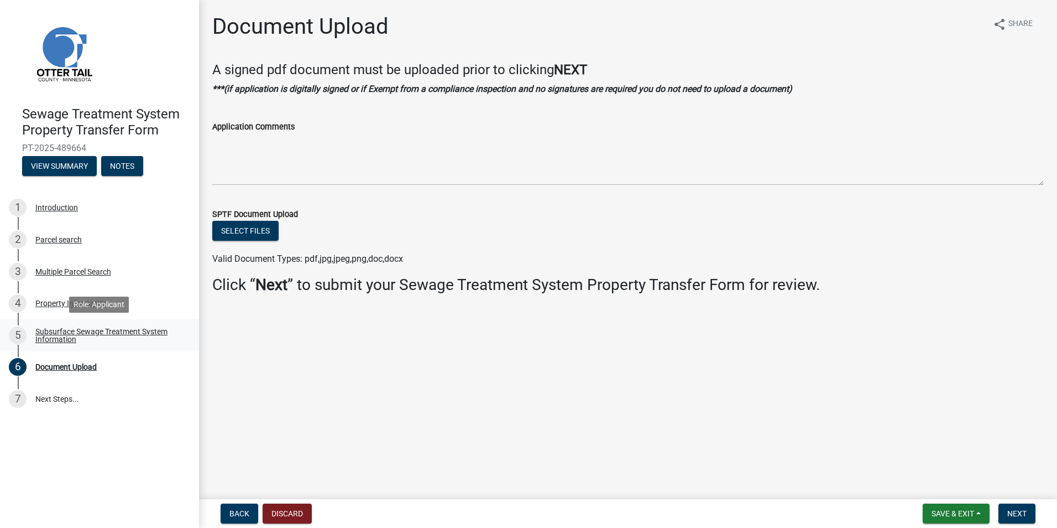
click at [55, 333] on div "Subsurface Sewage Treatment System Information" at bounding box center [108, 334] width 146 height 15
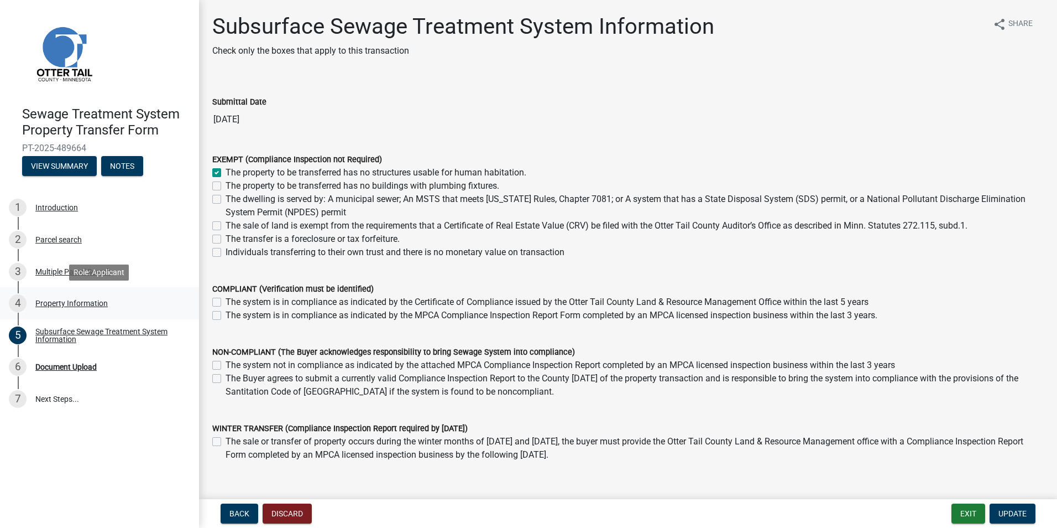
click at [71, 304] on div "Property Information" at bounding box center [71, 303] width 72 height 8
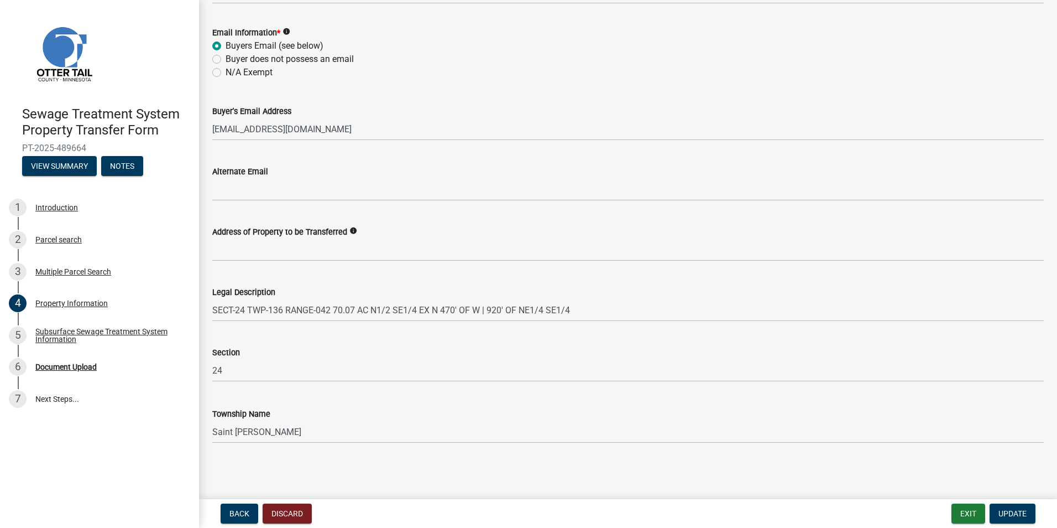
scroll to position [472, 0]
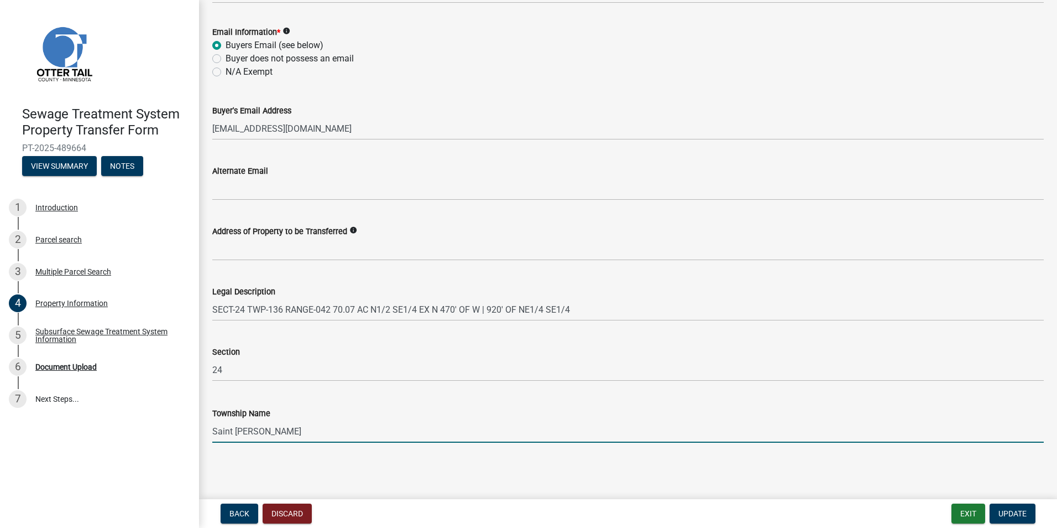
drag, startPoint x: 281, startPoint y: 431, endPoint x: 201, endPoint y: 431, distance: 80.7
click at [201, 431] on div "Property Information share Share Owner Name (Seller) [PERSON_NAME] Parcel Numbe…" at bounding box center [628, 2] width 858 height 920
click at [1008, 513] on span "Update" at bounding box center [1013, 513] width 28 height 9
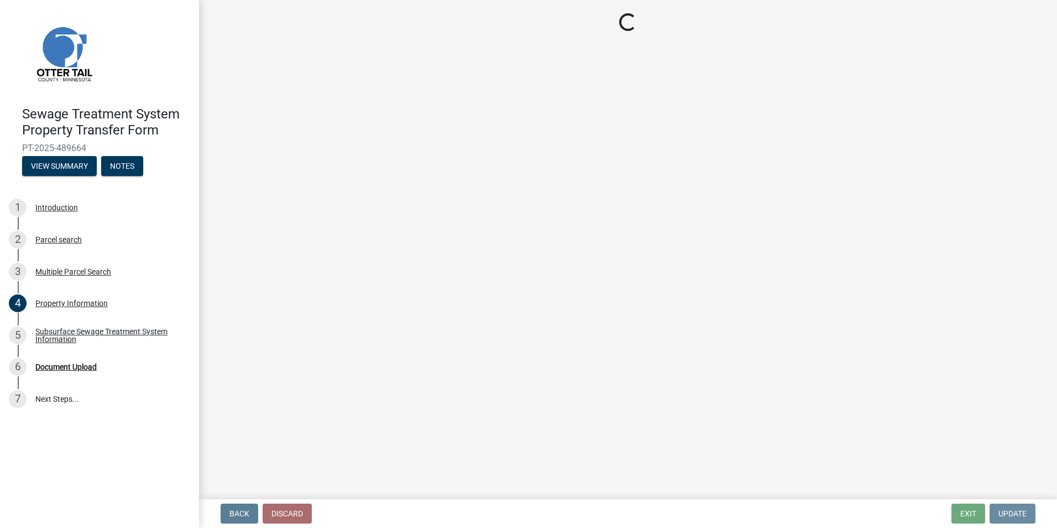
scroll to position [0, 0]
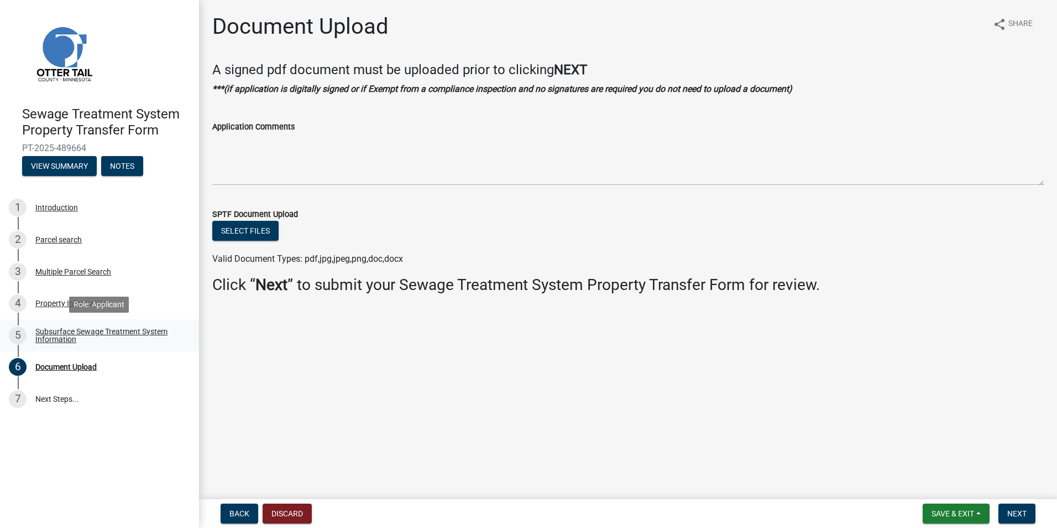
click at [59, 335] on div "Subsurface Sewage Treatment System Information" at bounding box center [108, 334] width 146 height 15
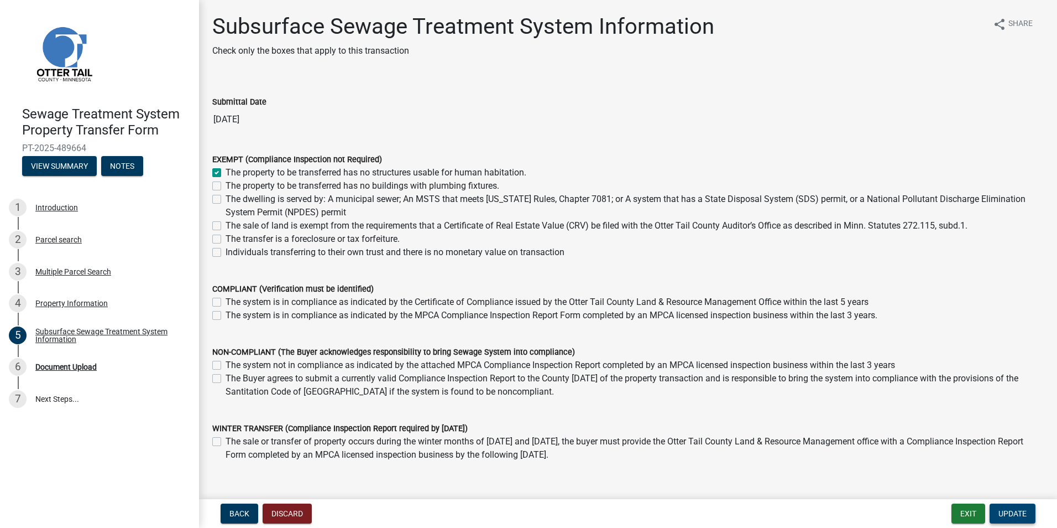
click at [1007, 511] on span "Update" at bounding box center [1013, 513] width 28 height 9
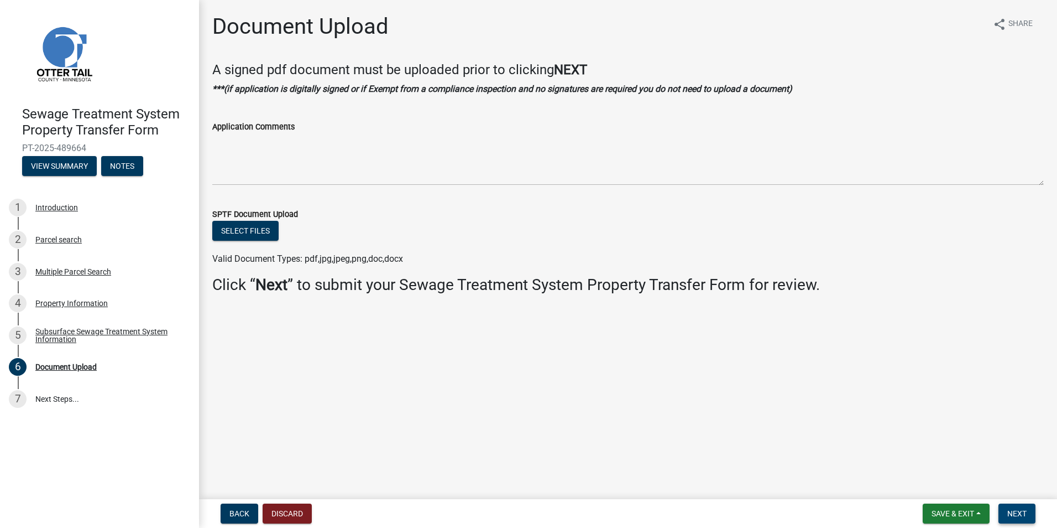
click at [1020, 514] on span "Next" at bounding box center [1016, 513] width 19 height 9
